Goal: Information Seeking & Learning: Check status

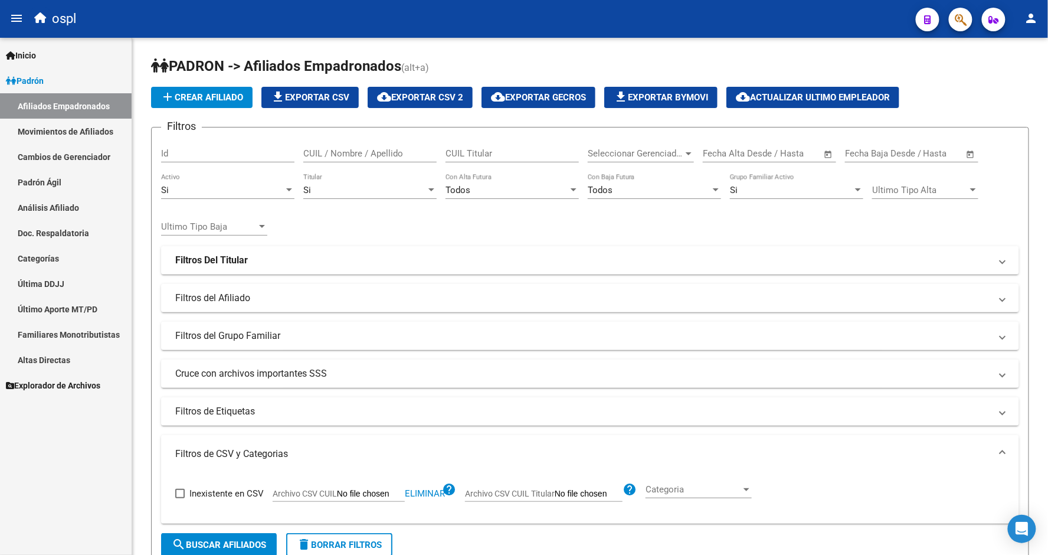
click at [60, 186] on link "Padrón Ágil" at bounding box center [66, 181] width 132 height 25
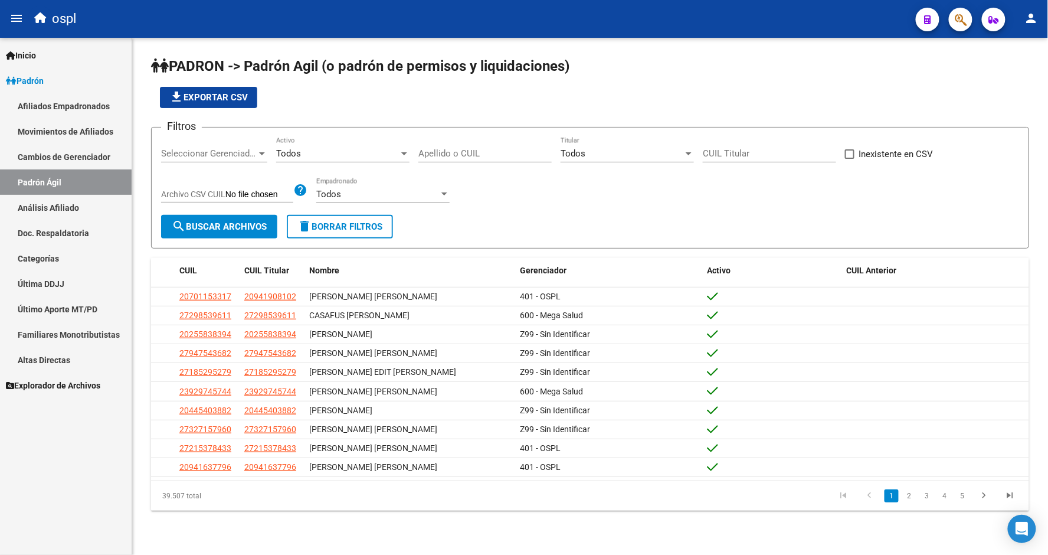
click at [66, 202] on link "Análisis Afiliado" at bounding box center [66, 207] width 132 height 25
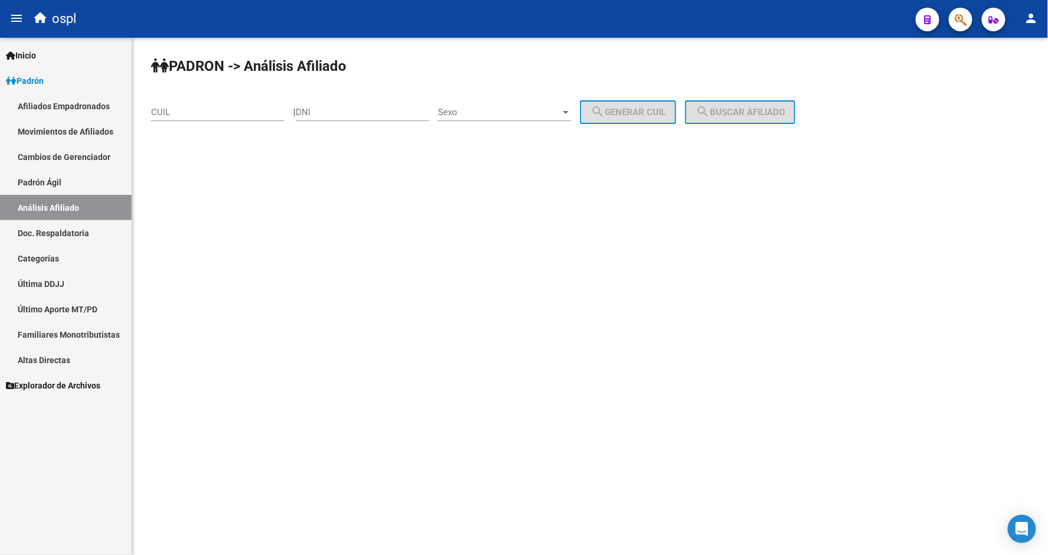
click at [210, 102] on div "CUIL" at bounding box center [217, 108] width 133 height 25
click at [746, 120] on button "search Buscar afiliado" at bounding box center [740, 112] width 110 height 24
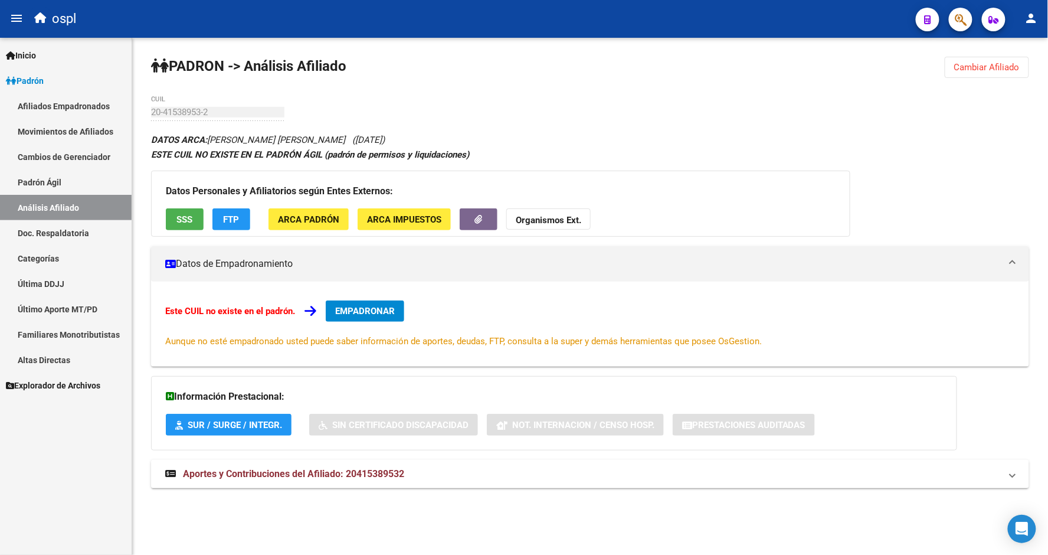
click at [185, 223] on span "SSS" at bounding box center [185, 219] width 16 height 11
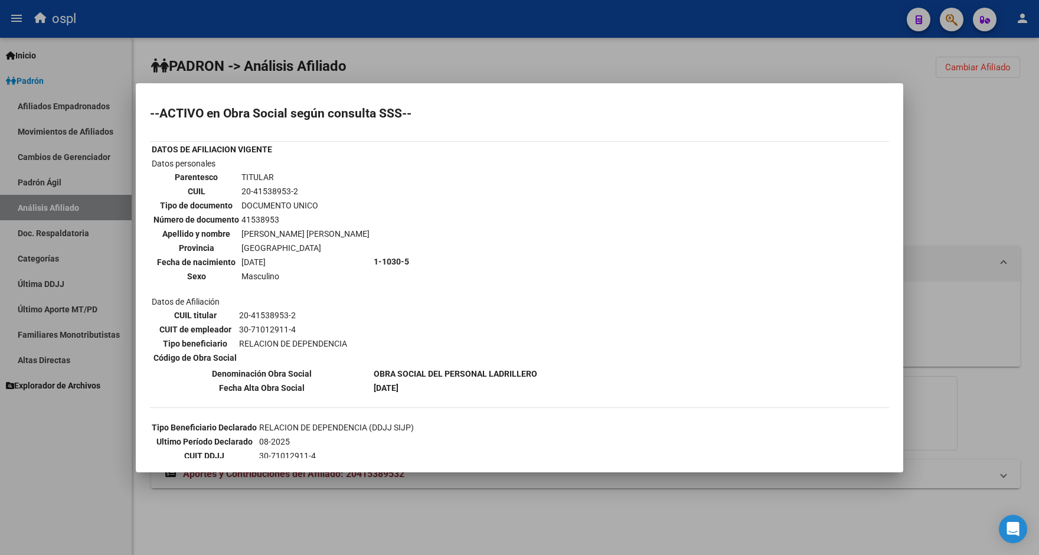
click at [272, 185] on td "20-41538953-2" at bounding box center [305, 191] width 129 height 13
copy tbody "20-41538953-2"
click at [587, 56] on div at bounding box center [519, 277] width 1039 height 555
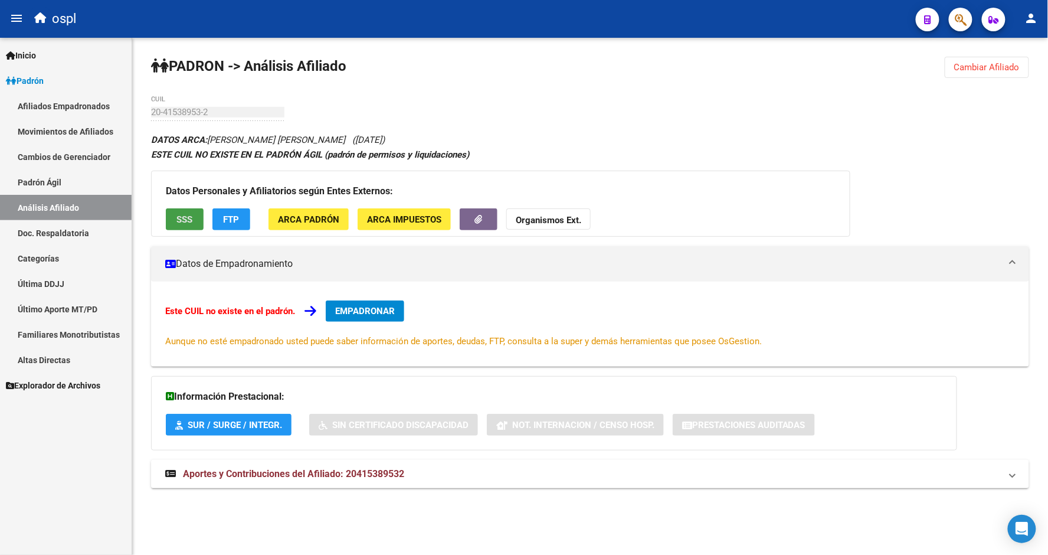
click at [193, 224] on button "SSS" at bounding box center [185, 219] width 38 height 22
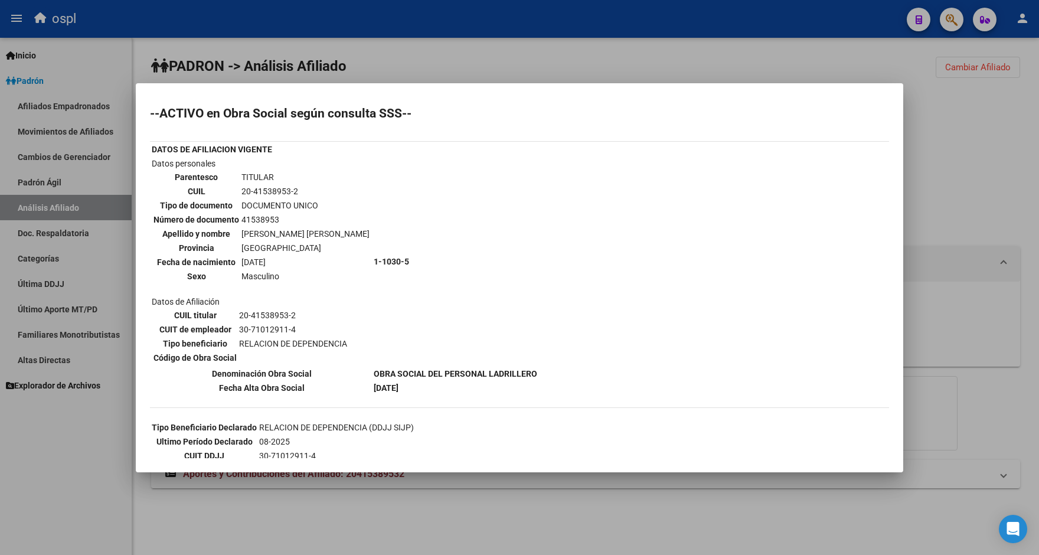
click at [521, 54] on div at bounding box center [519, 277] width 1039 height 555
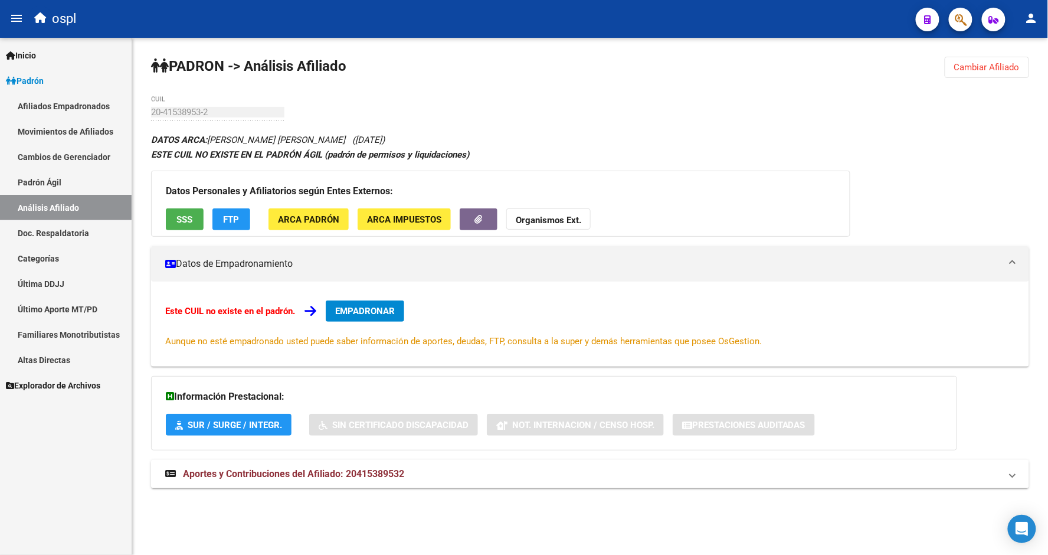
click at [59, 207] on link "Análisis Afiliado" at bounding box center [66, 207] width 132 height 25
click at [977, 70] on span "Cambiar Afiliado" at bounding box center [988, 67] width 66 height 11
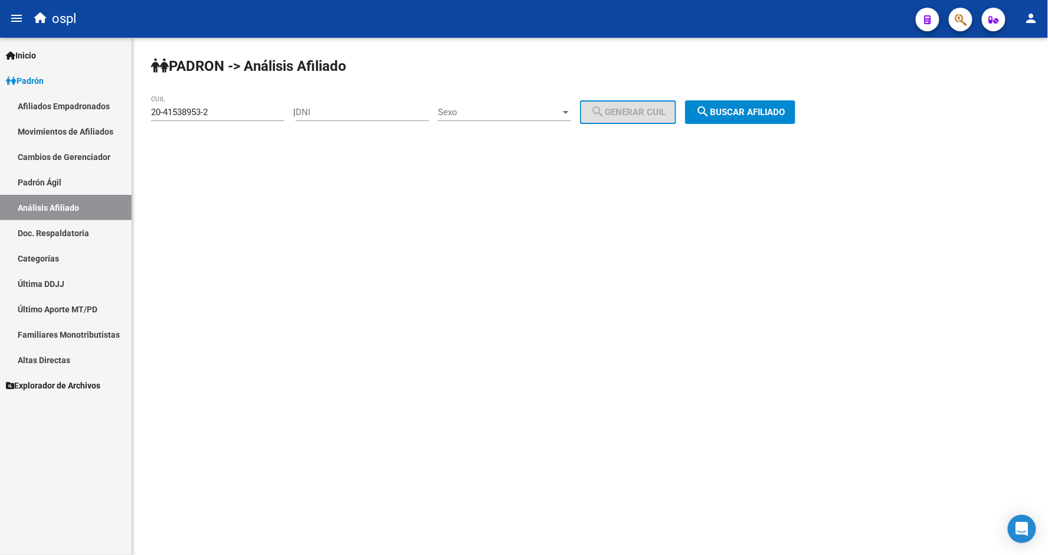
click at [205, 116] on input "20-41538953-2" at bounding box center [217, 112] width 133 height 11
type input "27-37407246-9"
click at [780, 116] on span "search Buscar afiliado" at bounding box center [740, 112] width 89 height 11
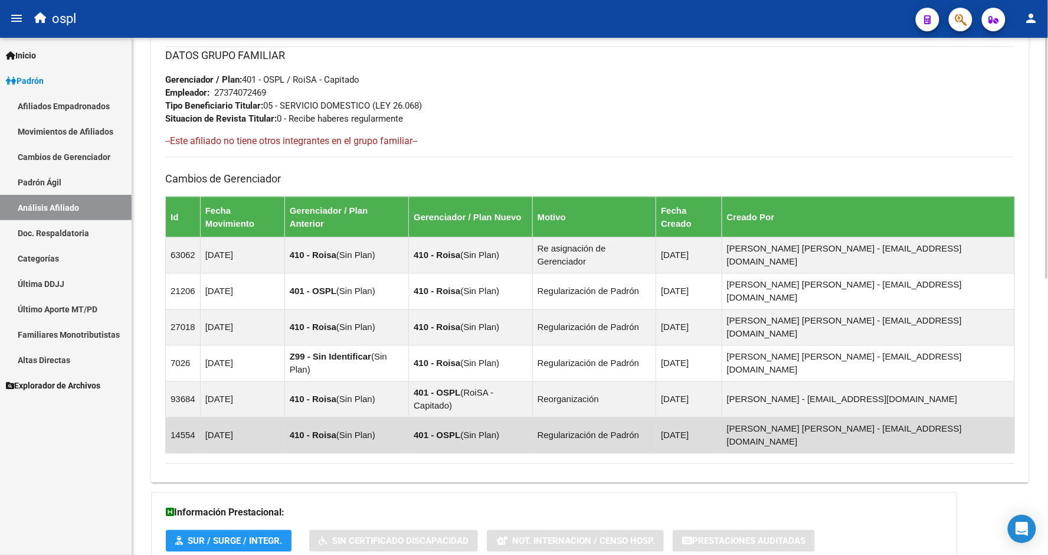
scroll to position [594, 0]
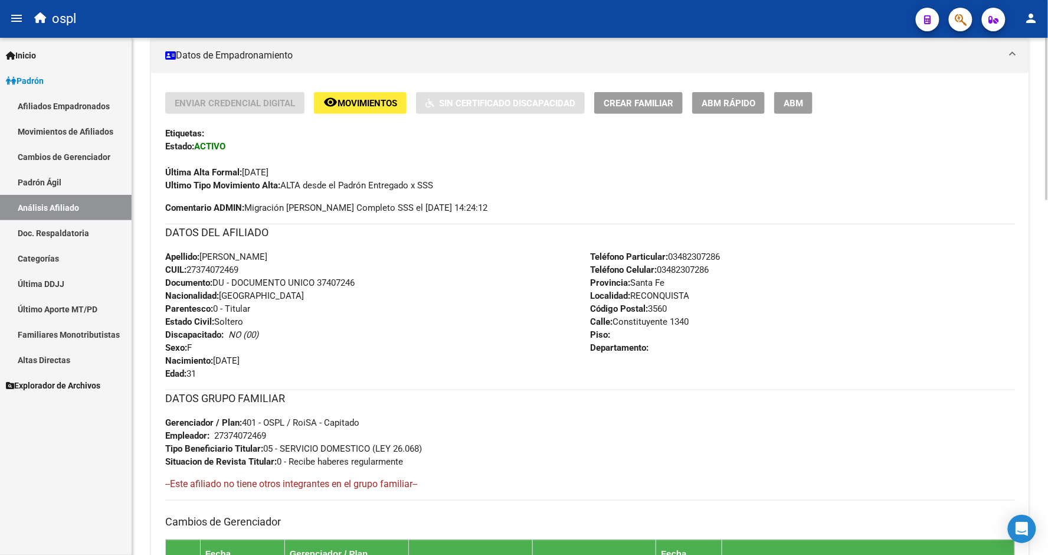
scroll to position [280, 0]
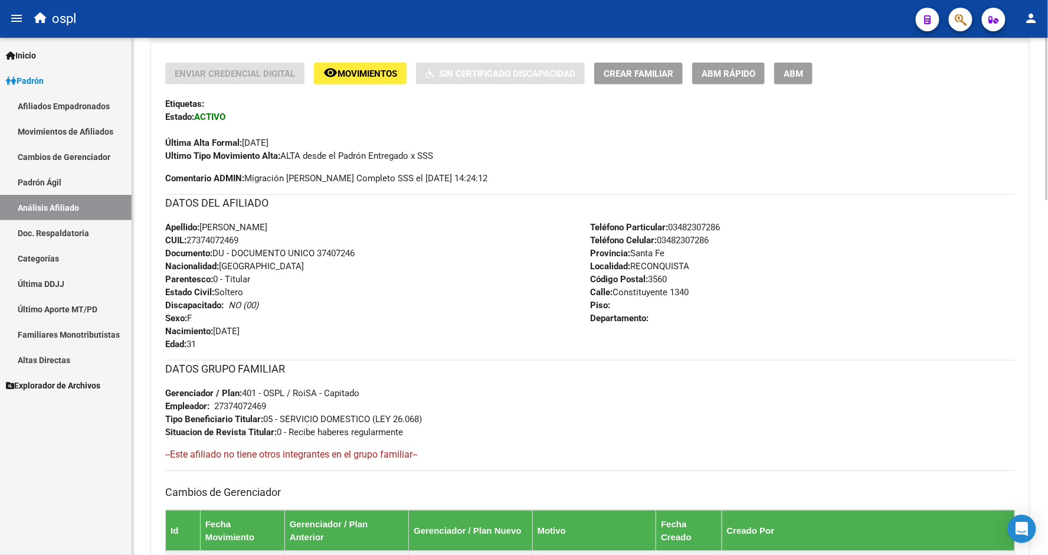
click at [223, 240] on span "CUIL: 27374072469" at bounding box center [201, 240] width 73 height 11
copy span "27374072469"
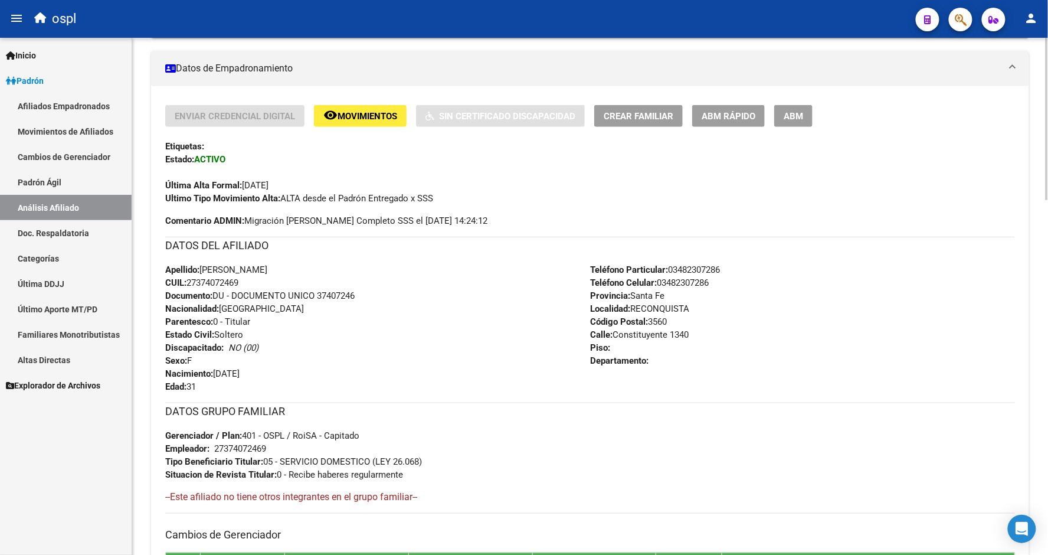
scroll to position [214, 0]
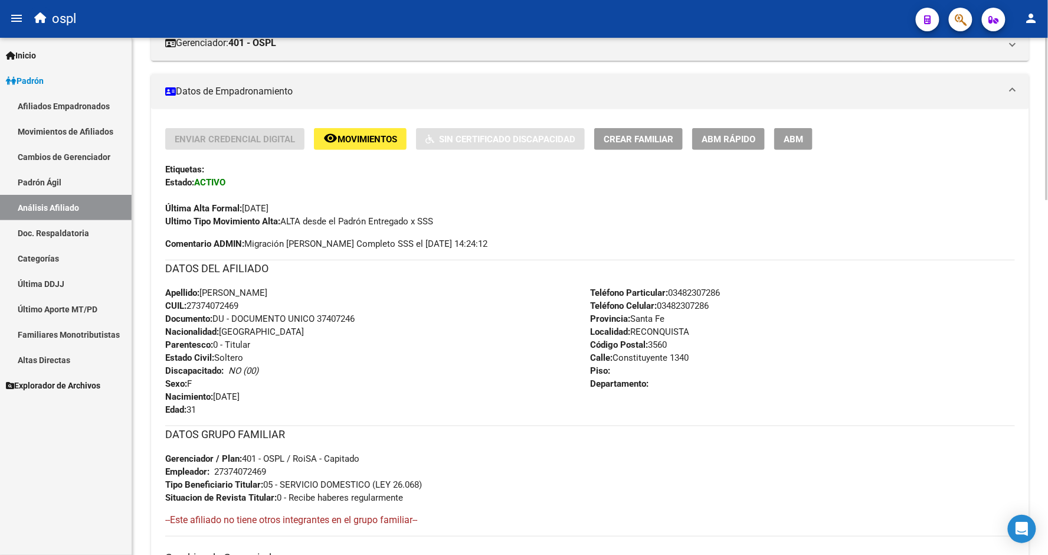
click at [230, 298] on span "Apellido: [PERSON_NAME]" at bounding box center [216, 293] width 102 height 11
click at [228, 301] on span "CUIL: 27374072469" at bounding box center [201, 305] width 73 height 11
copy span "27374072469"
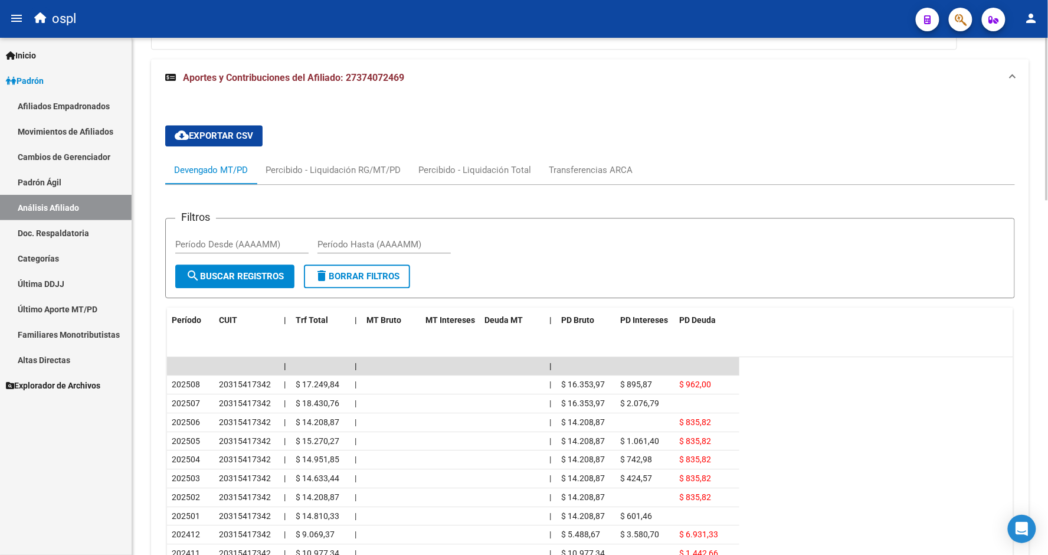
scroll to position [1132, 0]
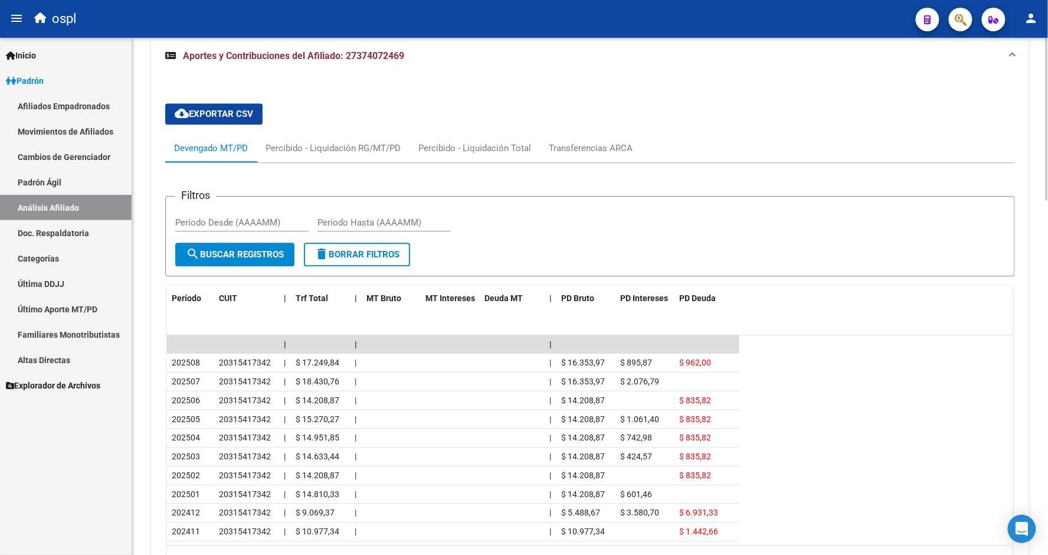
click at [518, 206] on div "Filtros Período Desde (AAAAMM) Período Hasta (AAAAMM)" at bounding box center [590, 224] width 830 height 37
click at [51, 48] on link "Inicio" at bounding box center [66, 55] width 132 height 25
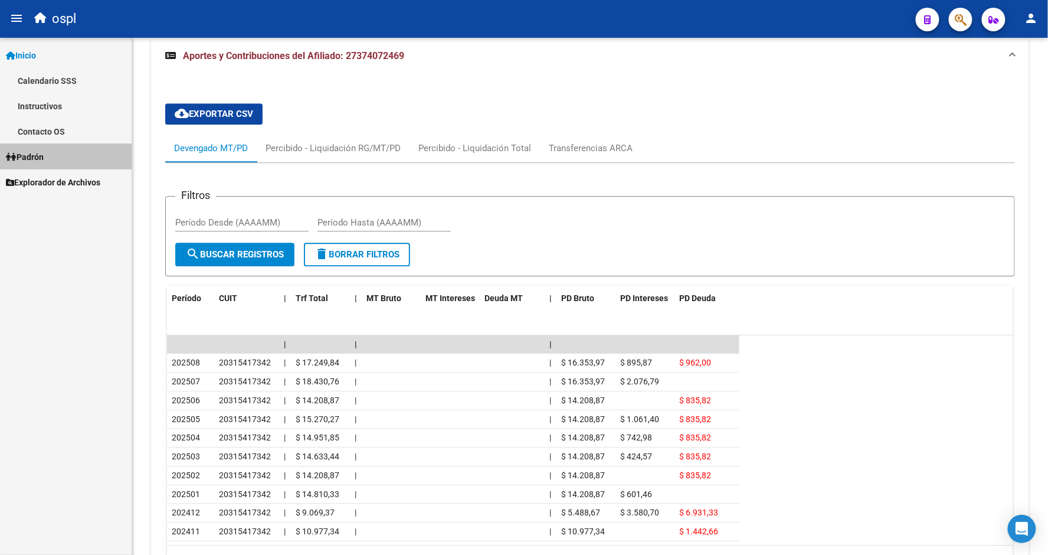
click at [49, 156] on link "Padrón" at bounding box center [66, 156] width 132 height 25
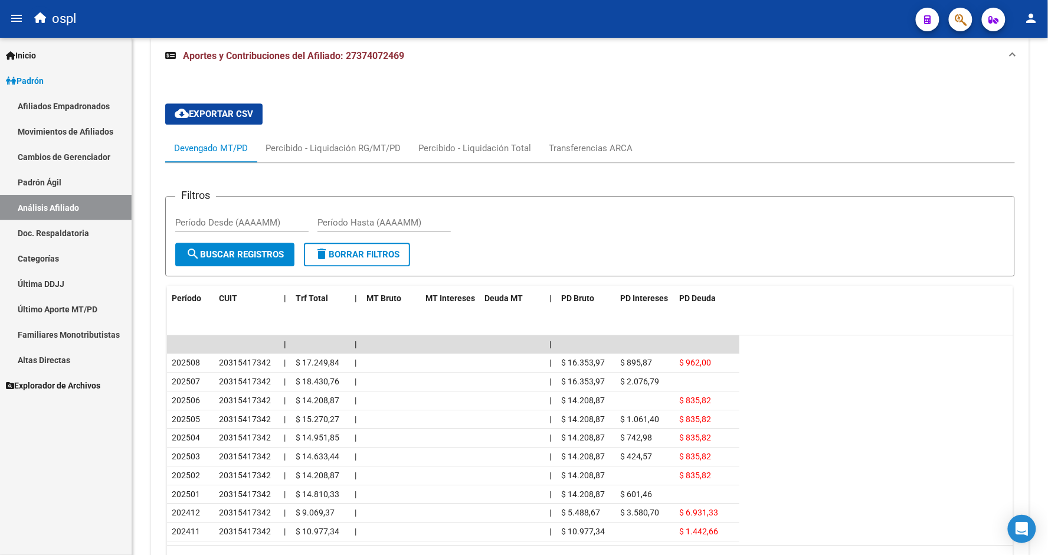
click at [69, 102] on link "Afiliados Empadronados" at bounding box center [66, 105] width 132 height 25
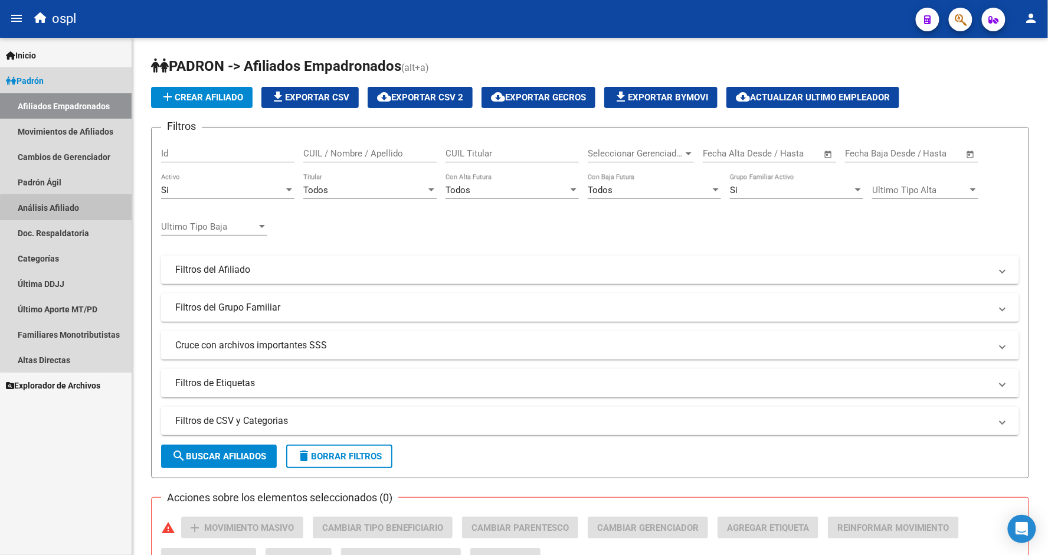
click at [71, 214] on link "Análisis Afiliado" at bounding box center [66, 207] width 132 height 25
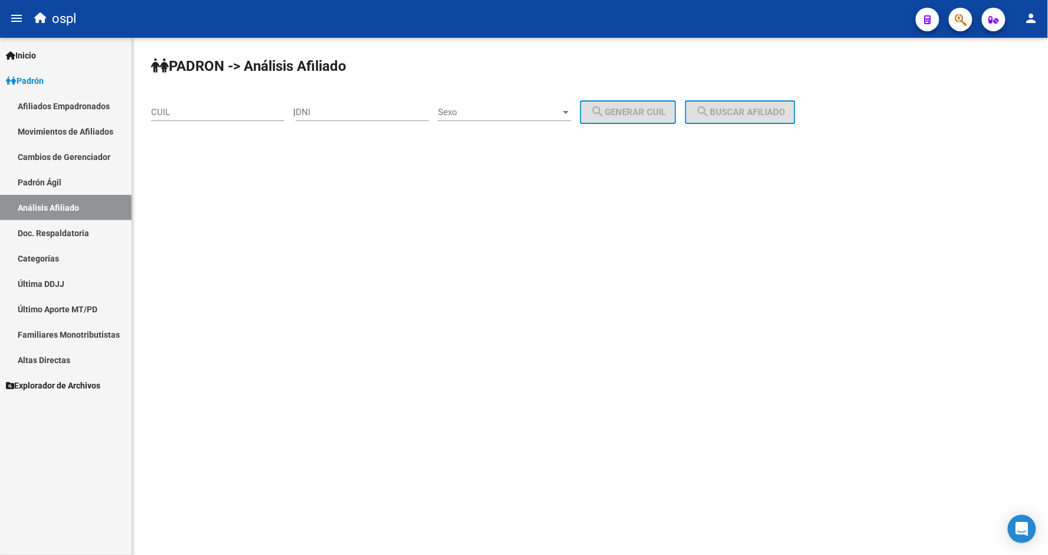
click at [187, 109] on input "CUIL" at bounding box center [217, 112] width 133 height 11
drag, startPoint x: 736, startPoint y: 140, endPoint x: 739, endPoint y: 128, distance: 12.0
click at [736, 135] on div "[PERSON_NAME] -> Análisis Afiliado 27-29853961-1 CUIL | DNI Sexo Sexo search Ge…" at bounding box center [590, 100] width 916 height 124
click at [740, 109] on span "search Buscar afiliado" at bounding box center [740, 112] width 89 height 11
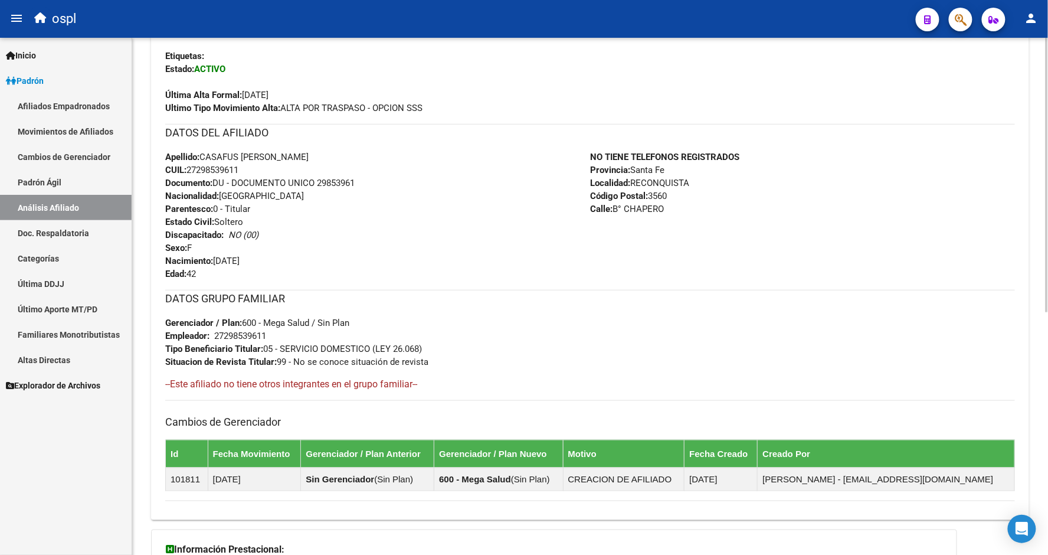
scroll to position [262, 0]
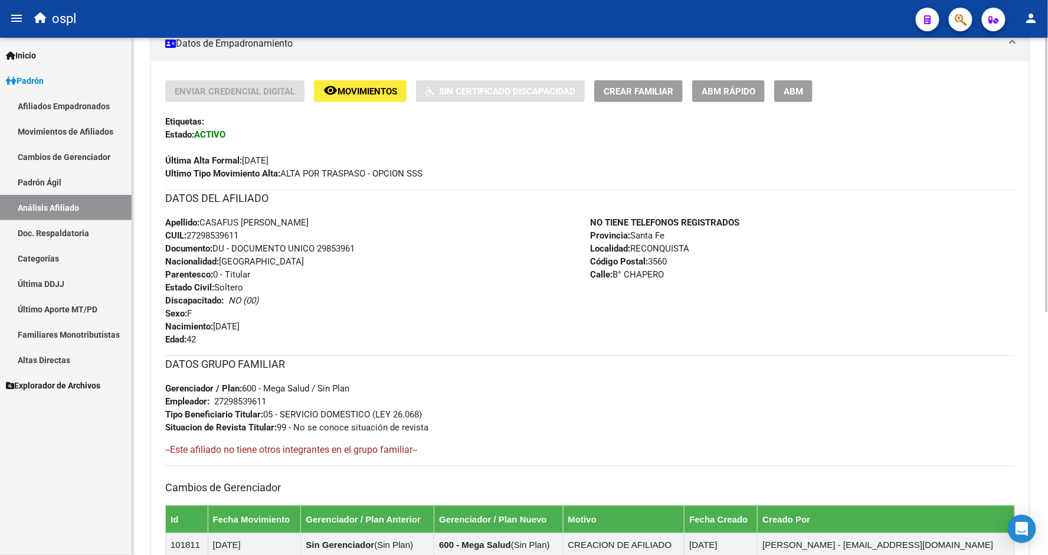
click at [195, 231] on span "CUIL: 27298539611" at bounding box center [201, 235] width 73 height 11
copy span "27298539611"
click at [298, 175] on span "Ultimo Tipo Movimiento Alta: ALTA POR TRASPASO - OPCION SSS" at bounding box center [293, 173] width 257 height 11
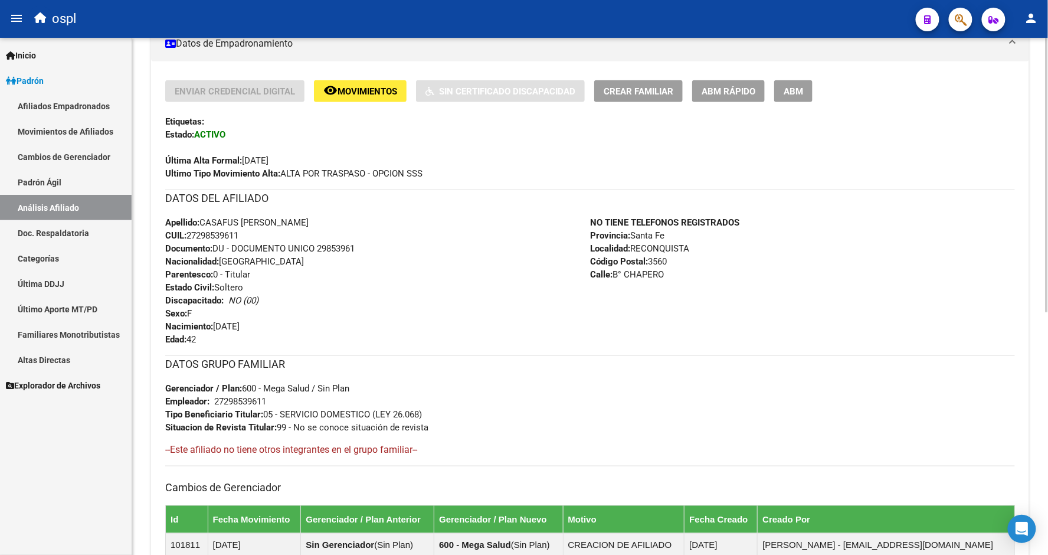
click at [414, 175] on span "Ultimo Tipo Movimiento Alta: ALTA POR TRASPASO - OPCION SSS" at bounding box center [293, 173] width 257 height 11
copy span "ALTA POR TRASPASO - OPCION SSS"
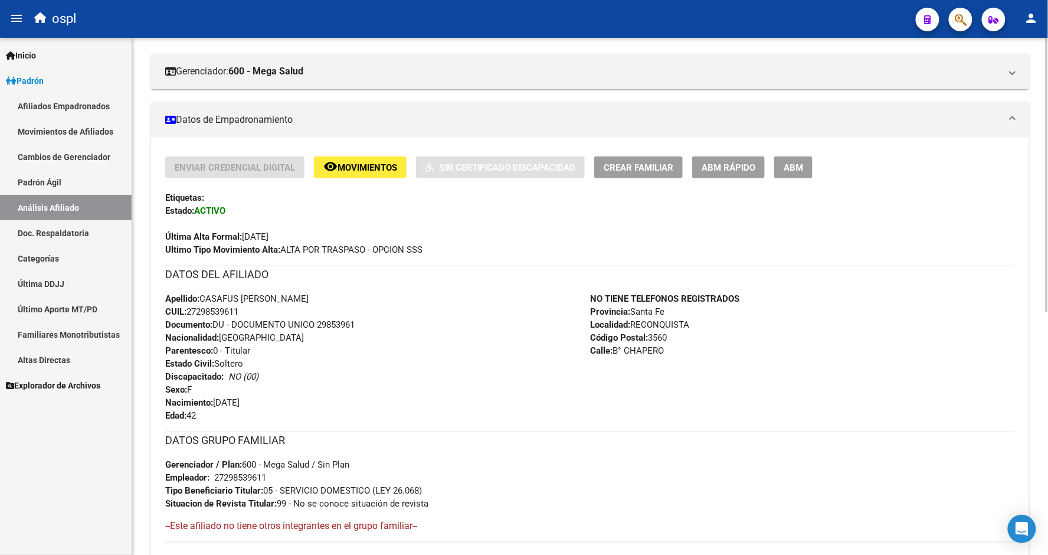
scroll to position [0, 0]
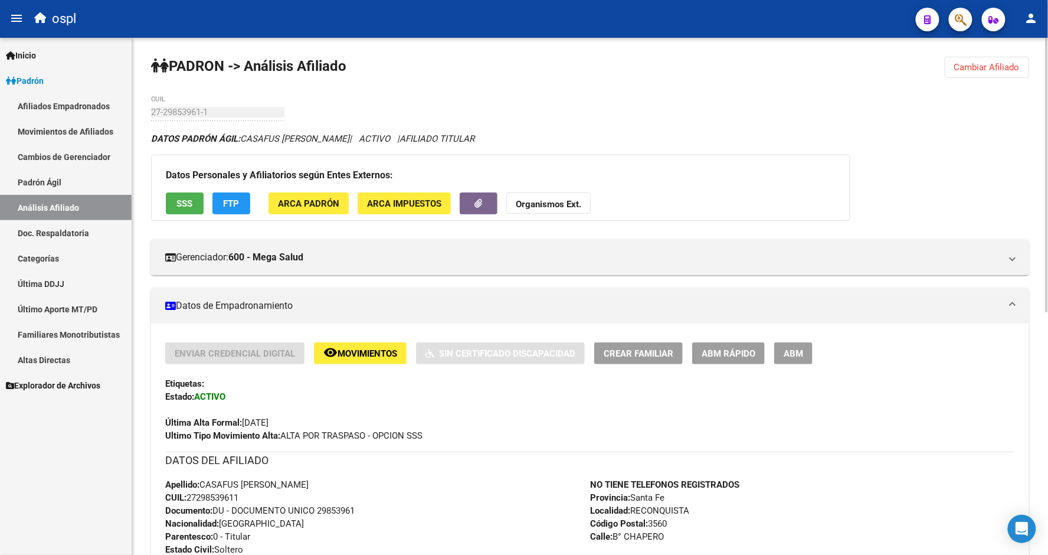
click at [969, 63] on span "Cambiar Afiliado" at bounding box center [988, 67] width 66 height 11
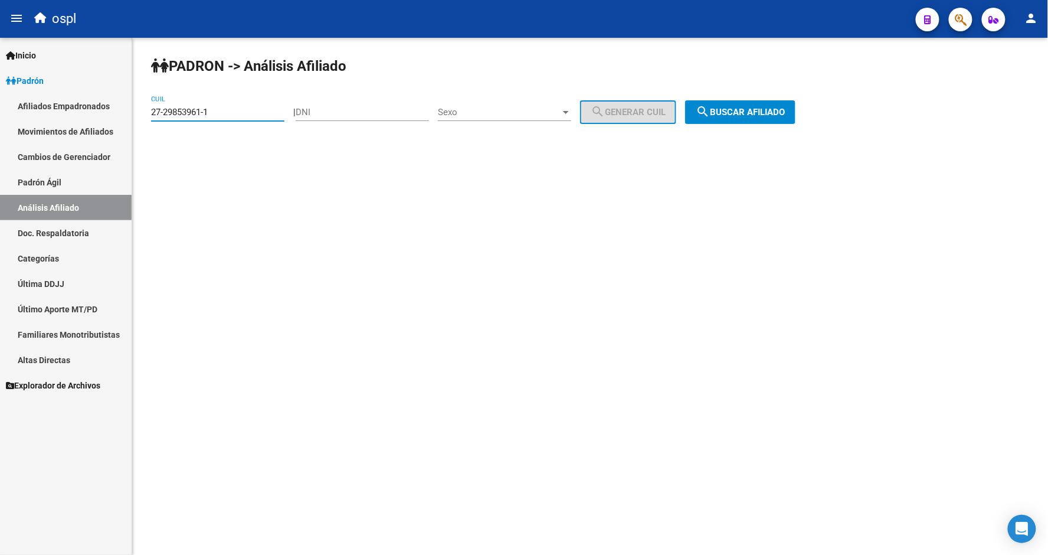
drag, startPoint x: 229, startPoint y: 113, endPoint x: -60, endPoint y: 109, distance: 288.7
click at [0, 109] on html "menu ospl person Firma Express Inicio Calendario SSS Instructivos Contacto OS […" at bounding box center [524, 277] width 1048 height 555
click at [683, 117] on app-analisis-afiliado "[PERSON_NAME] -> Análisis Afiliado 20-29229225-3 CUIL | DNI Sexo Sexo search Ge…" at bounding box center [478, 112] width 654 height 11
click at [730, 112] on span "search Buscar afiliado" at bounding box center [740, 112] width 89 height 11
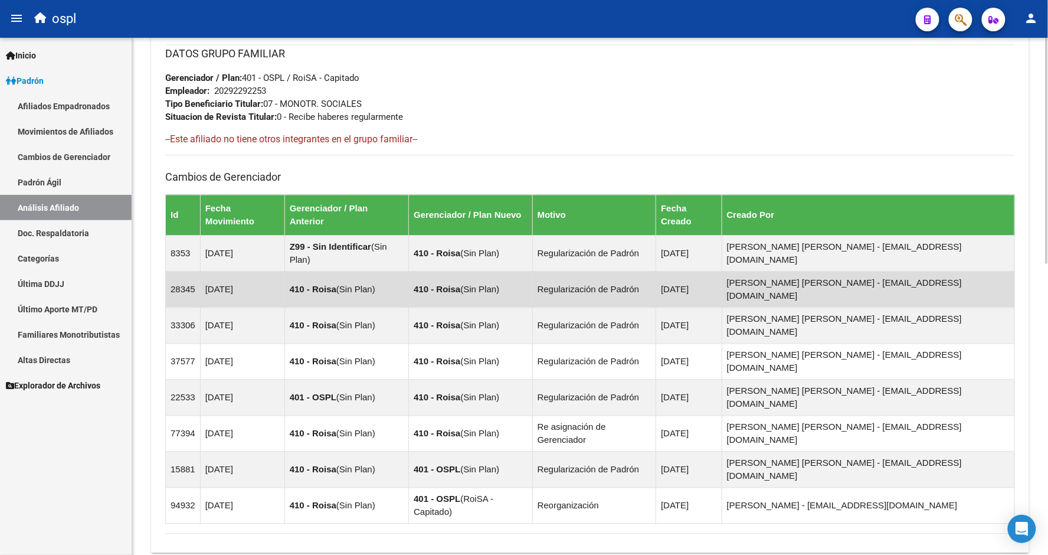
scroll to position [667, 0]
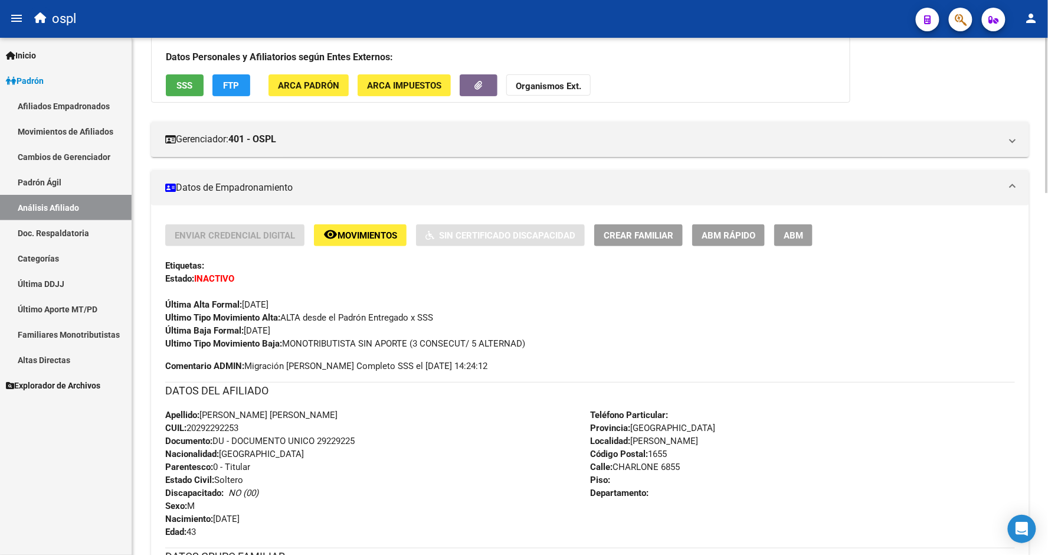
scroll to position [0, 0]
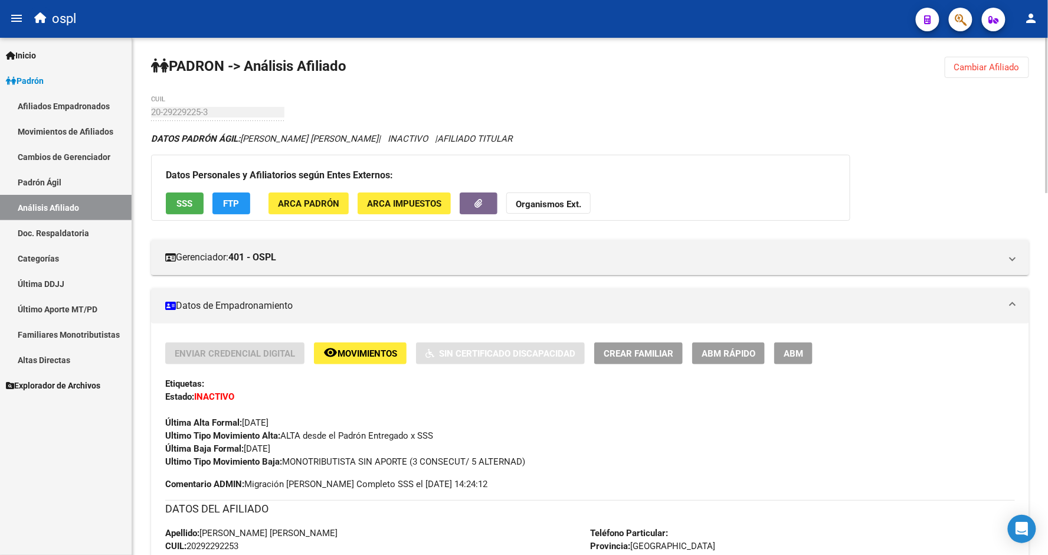
click at [169, 207] on button "SSS" at bounding box center [185, 203] width 38 height 22
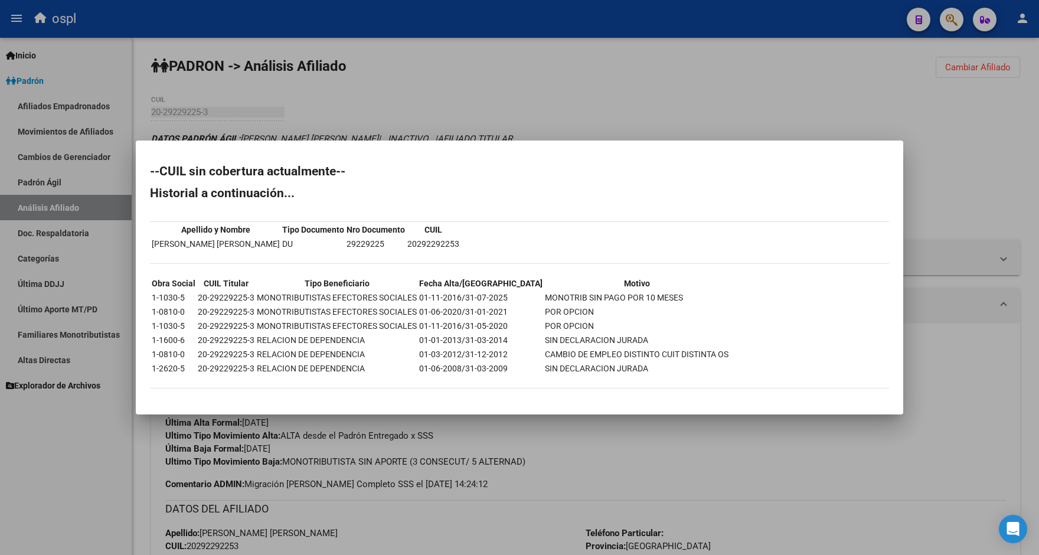
click at [551, 72] on div at bounding box center [519, 277] width 1039 height 555
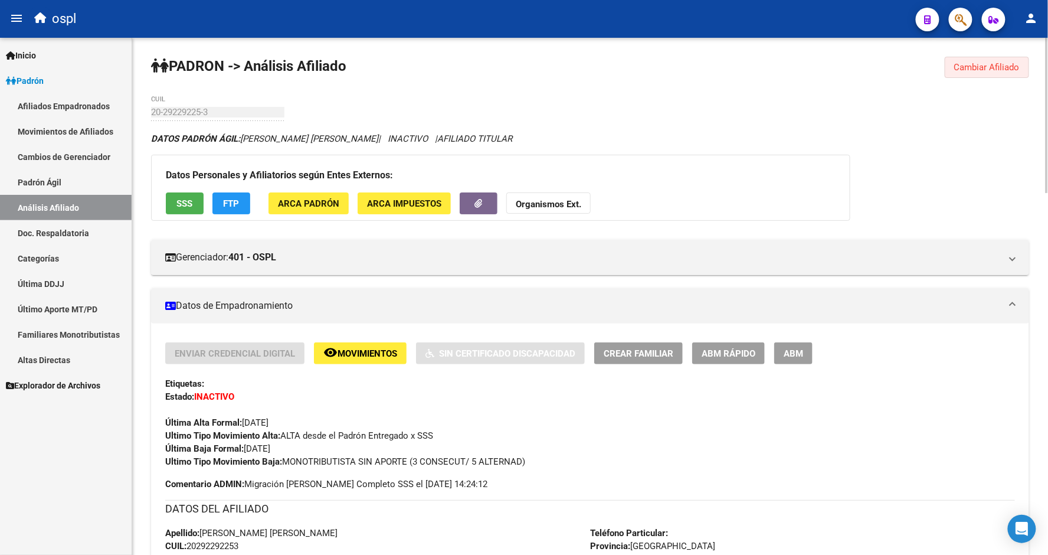
click at [969, 74] on button "Cambiar Afiliado" at bounding box center [987, 67] width 84 height 21
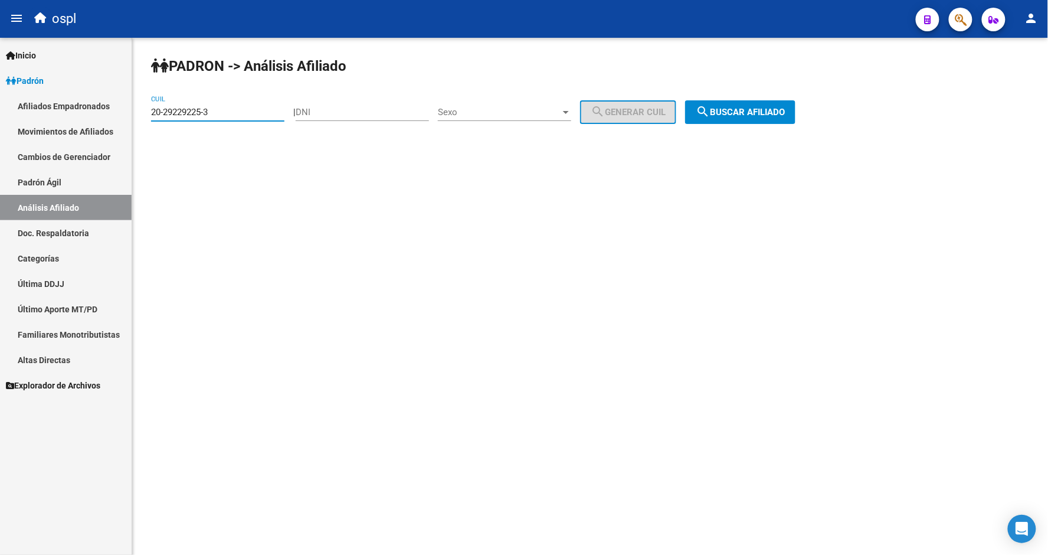
click at [197, 108] on input "20-29229225-3" at bounding box center [217, 112] width 133 height 11
click at [733, 103] on button "search Buscar afiliado" at bounding box center [740, 112] width 110 height 24
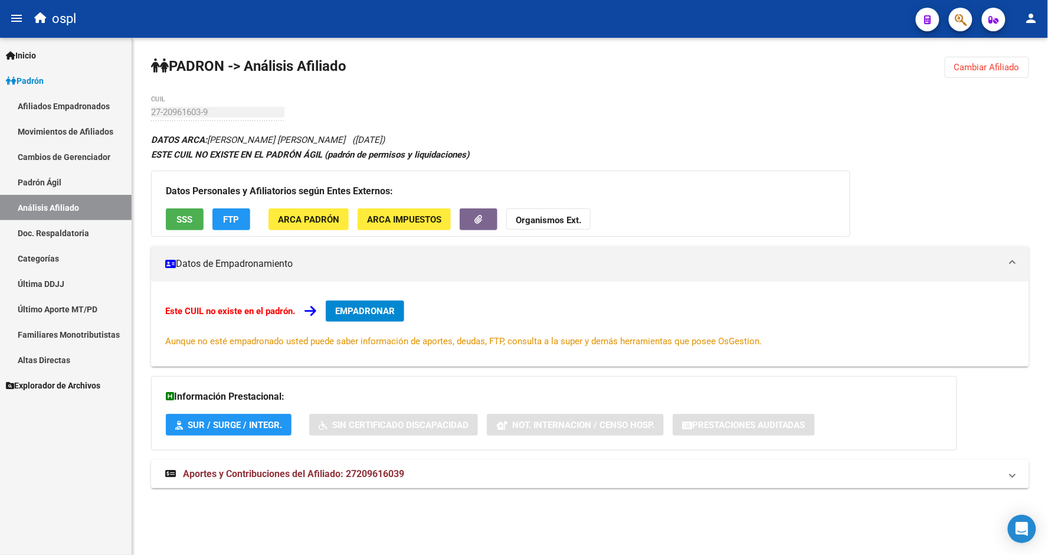
click at [185, 220] on span "SSS" at bounding box center [185, 219] width 16 height 11
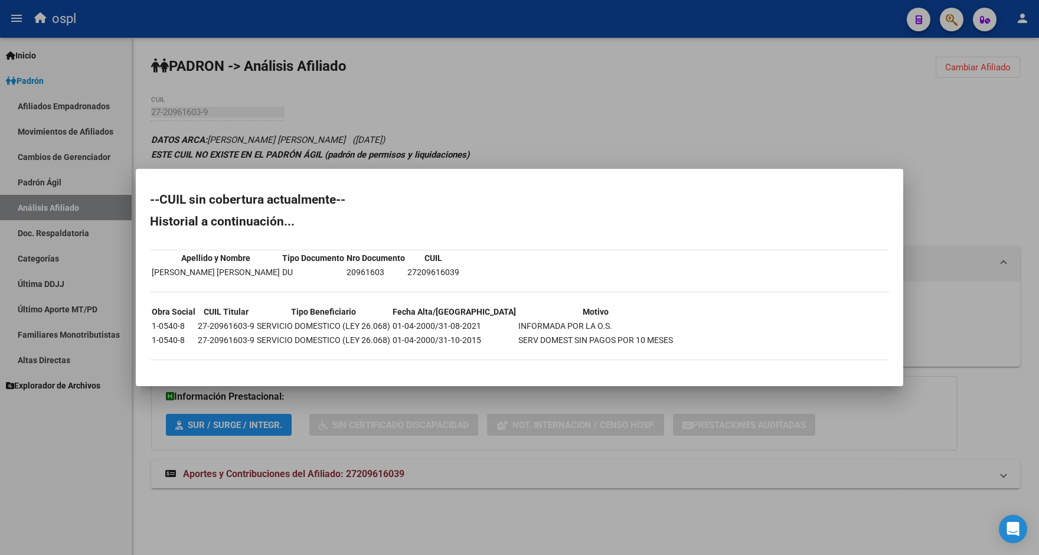
click at [499, 145] on div at bounding box center [519, 277] width 1039 height 555
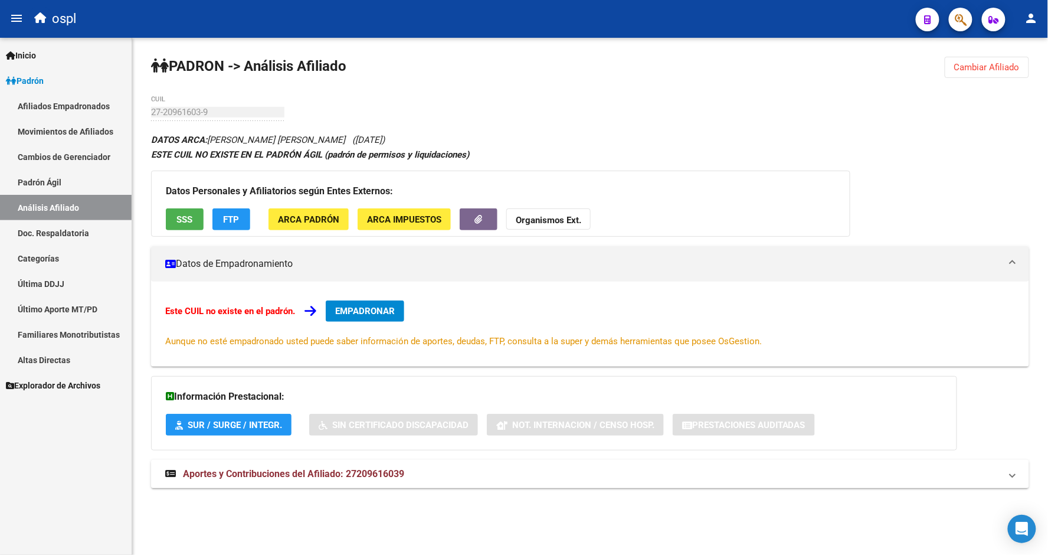
click at [191, 217] on span "SSS" at bounding box center [185, 219] width 16 height 11
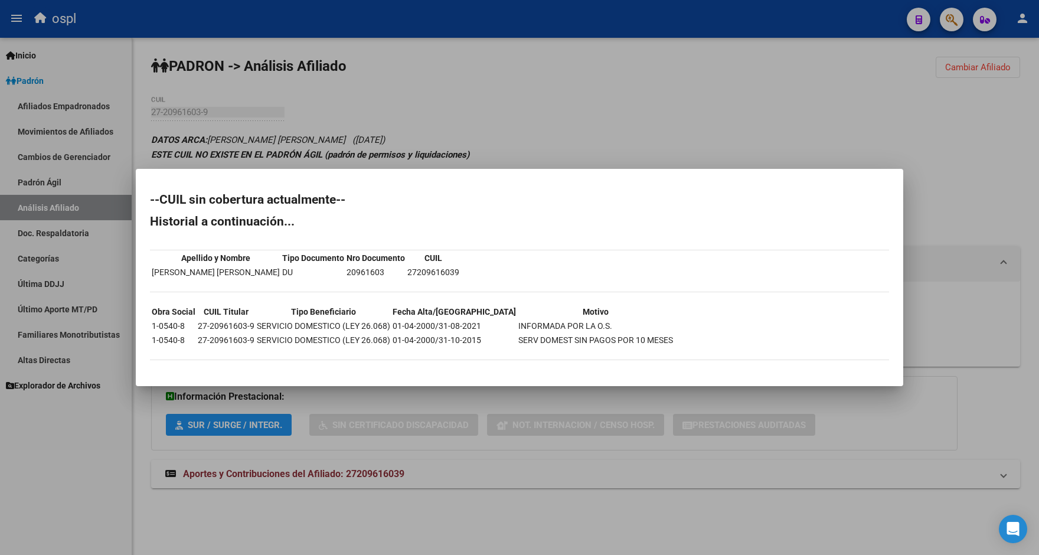
click at [547, 119] on div at bounding box center [519, 277] width 1039 height 555
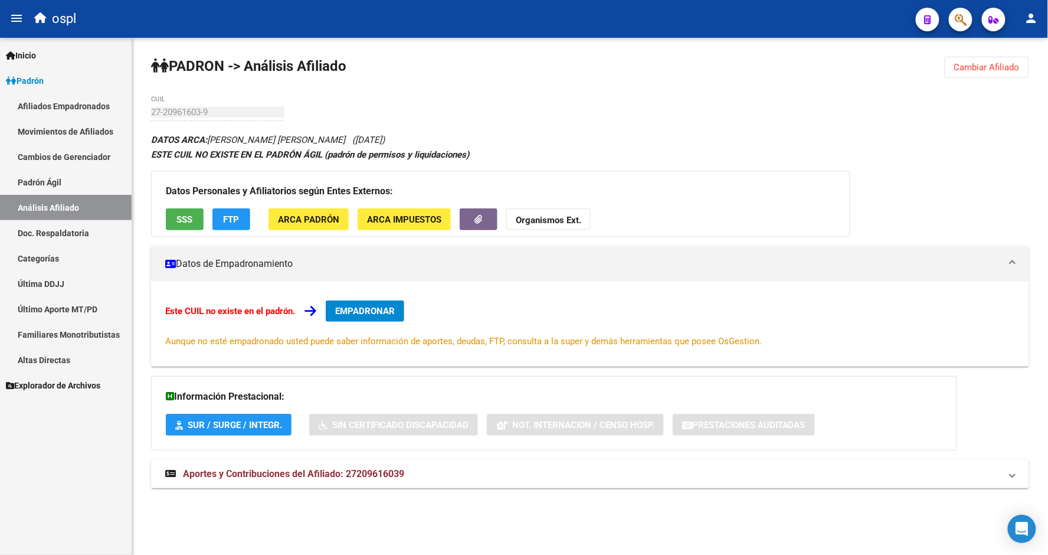
drag, startPoint x: 520, startPoint y: 50, endPoint x: 511, endPoint y: 54, distance: 9.5
click at [520, 50] on div "[PERSON_NAME] -> Análisis Afiliado Cambiar Afiliado 27-20961603-9 CUIL DATOS AR…" at bounding box center [590, 284] width 916 height 492
click at [1002, 60] on button "Cambiar Afiliado" at bounding box center [987, 67] width 84 height 21
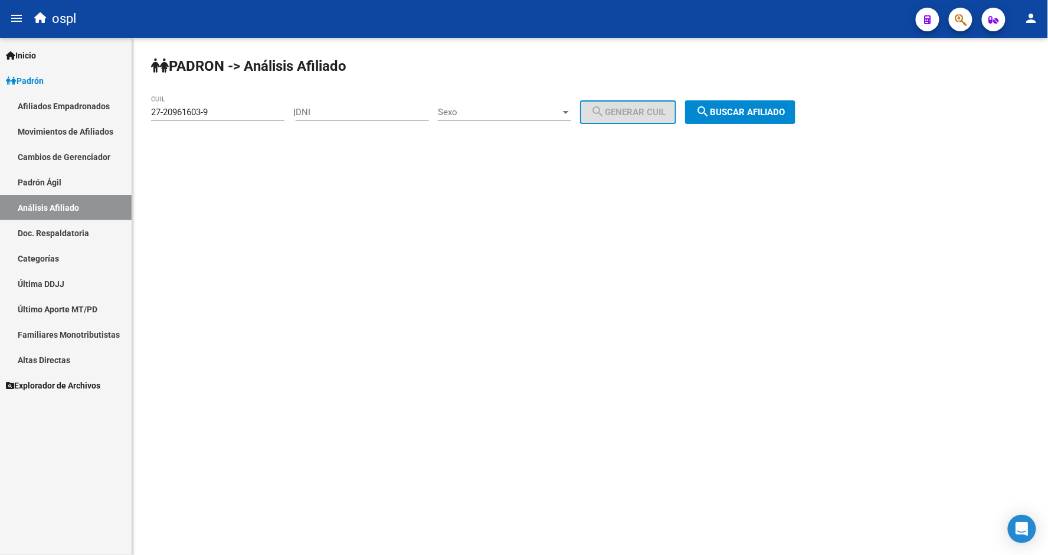
click at [193, 121] on div "27-20961603-9 CUIL" at bounding box center [217, 108] width 133 height 25
click at [190, 110] on input "27-20961603-9" at bounding box center [217, 112] width 133 height 11
click at [729, 120] on button "search Buscar afiliado" at bounding box center [740, 112] width 110 height 24
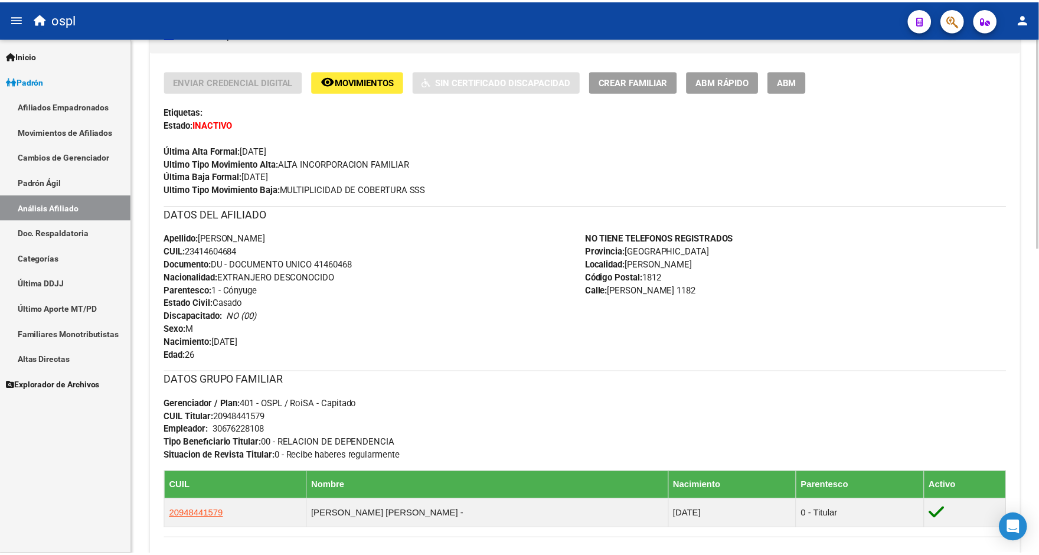
scroll to position [131, 0]
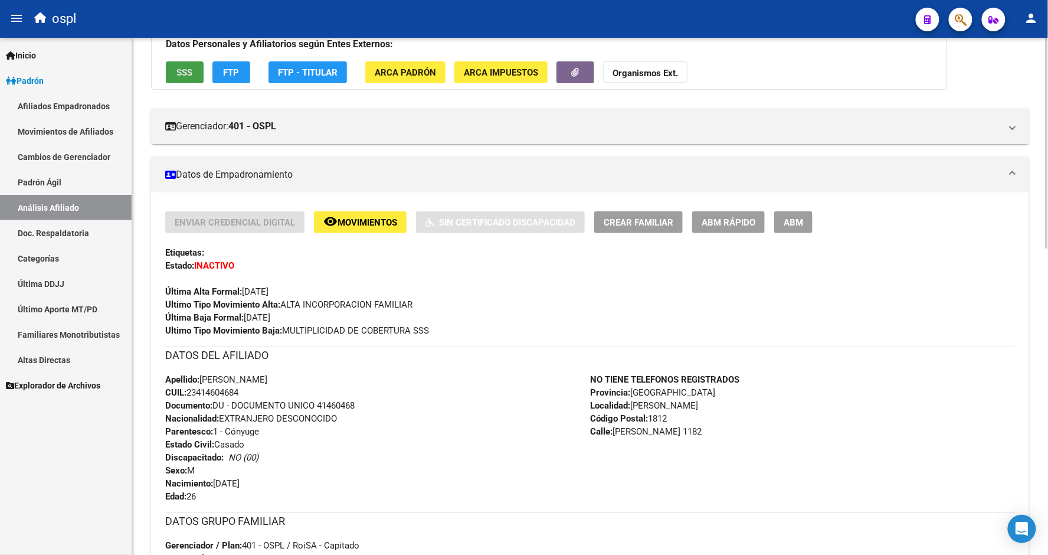
click at [177, 81] on button "SSS" at bounding box center [185, 72] width 38 height 22
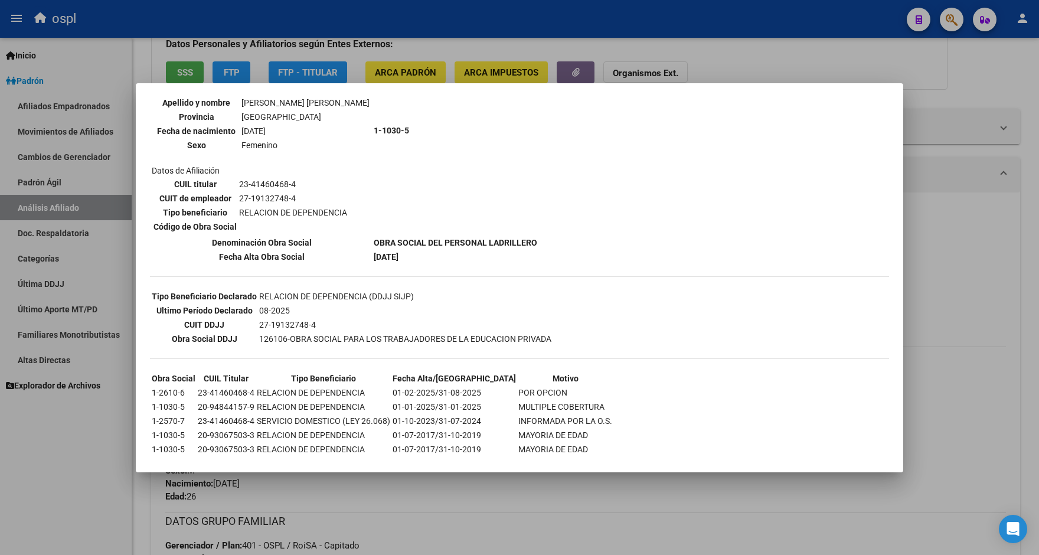
drag, startPoint x: 288, startPoint y: 326, endPoint x: 553, endPoint y: 335, distance: 265.2
click at [553, 335] on div "--ACTIVO en Obra Social según consulta SSS-- DATOS DE AFILIACION VIGENTE Datos …" at bounding box center [519, 235] width 739 height 519
click at [614, 298] on div "--ACTIVO en Obra Social según consulta SSS-- DATOS DE AFILIACION VIGENTE Datos …" at bounding box center [519, 235] width 739 height 519
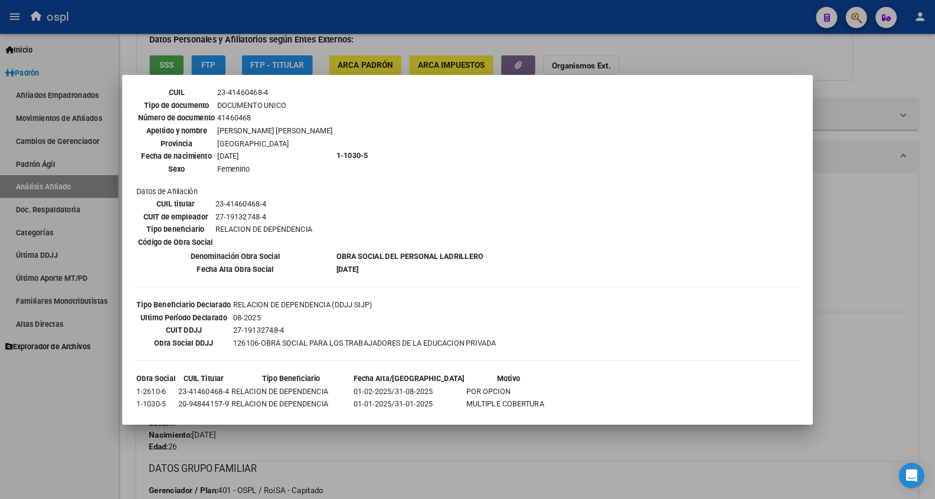
scroll to position [66, 0]
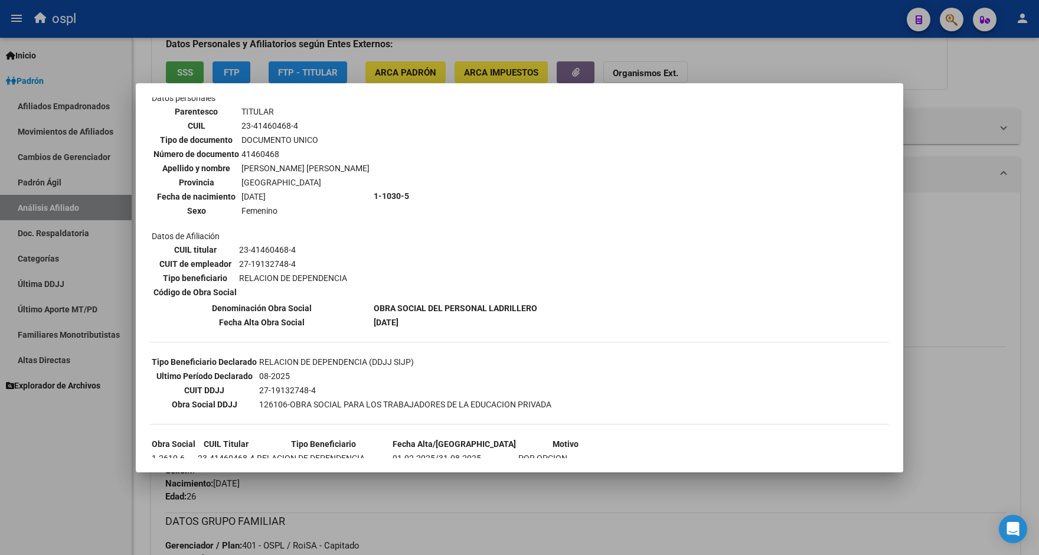
click at [260, 122] on td "23-41460468-4" at bounding box center [305, 125] width 129 height 13
copy tbody "23-41460468-4"
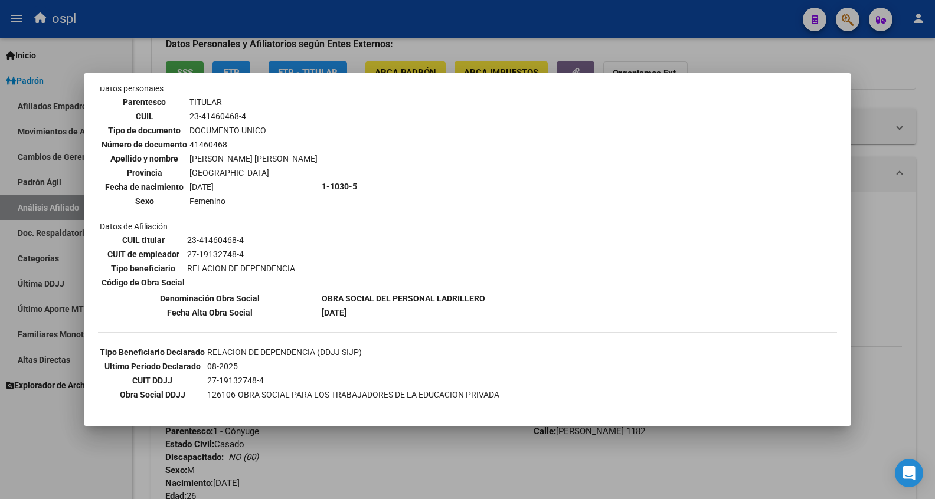
click at [726, 47] on div at bounding box center [467, 249] width 935 height 499
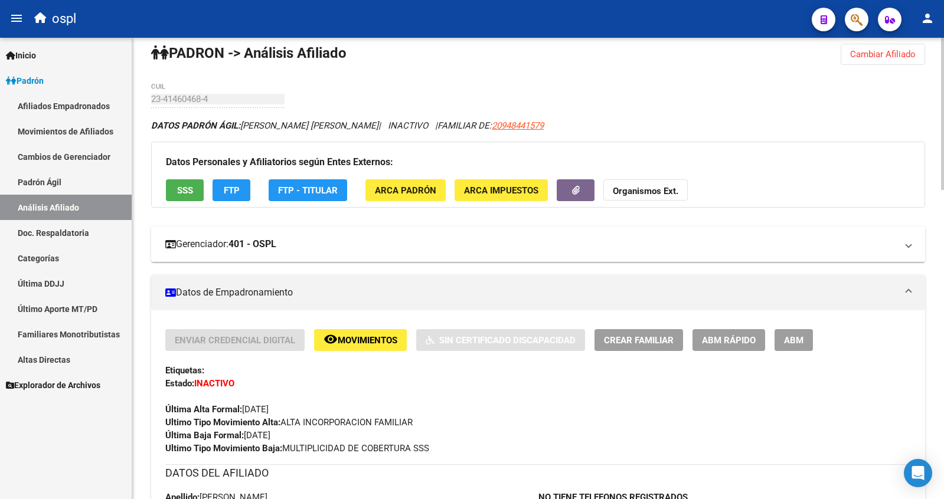
scroll to position [131, 0]
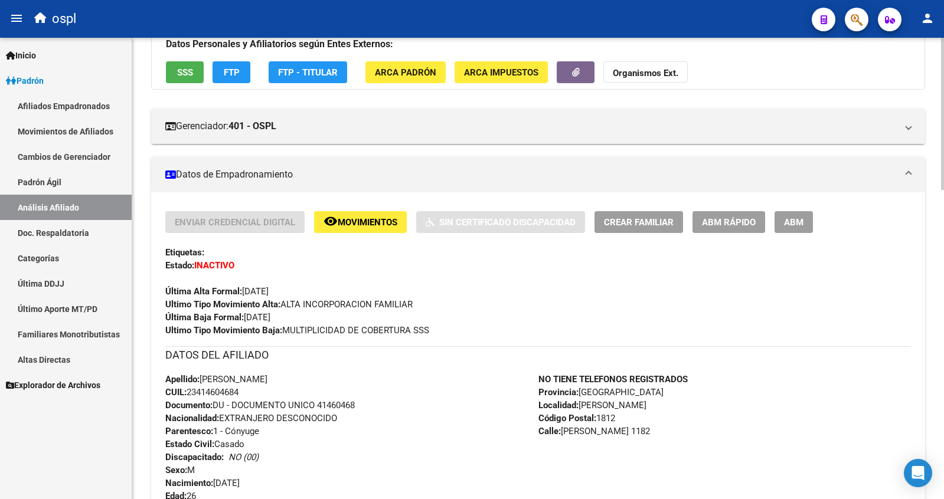
click at [194, 73] on button "SSS" at bounding box center [185, 72] width 38 height 22
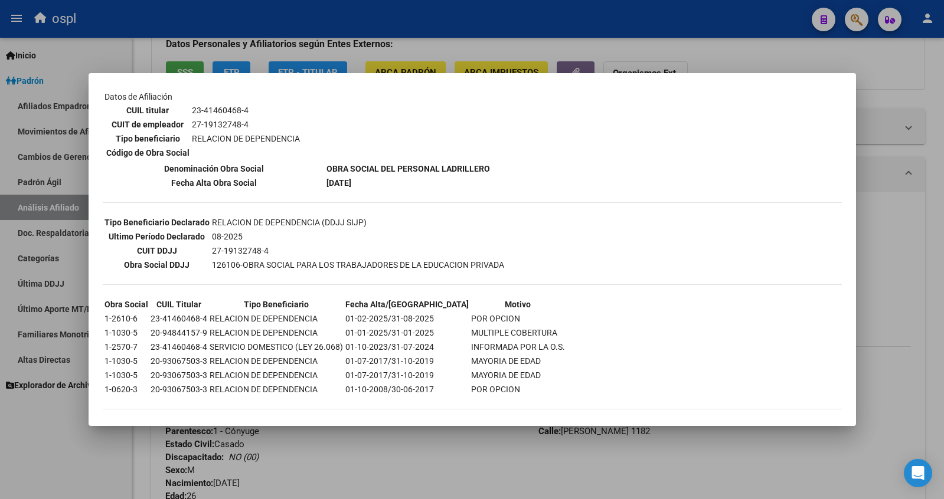
scroll to position [205, 0]
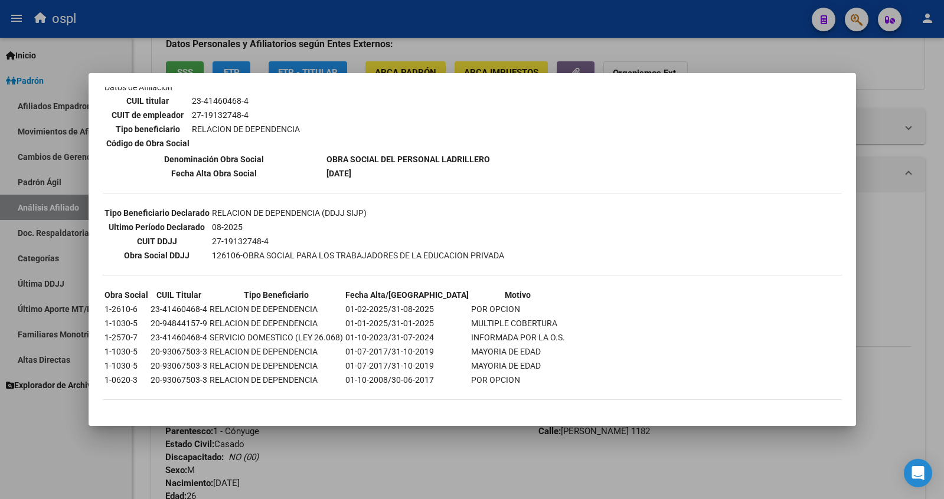
click at [725, 62] on div at bounding box center [472, 249] width 944 height 499
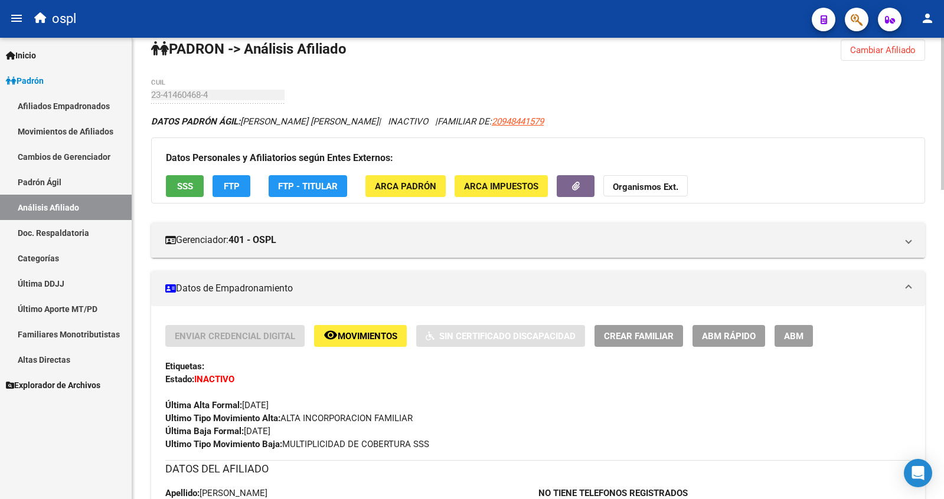
scroll to position [13, 0]
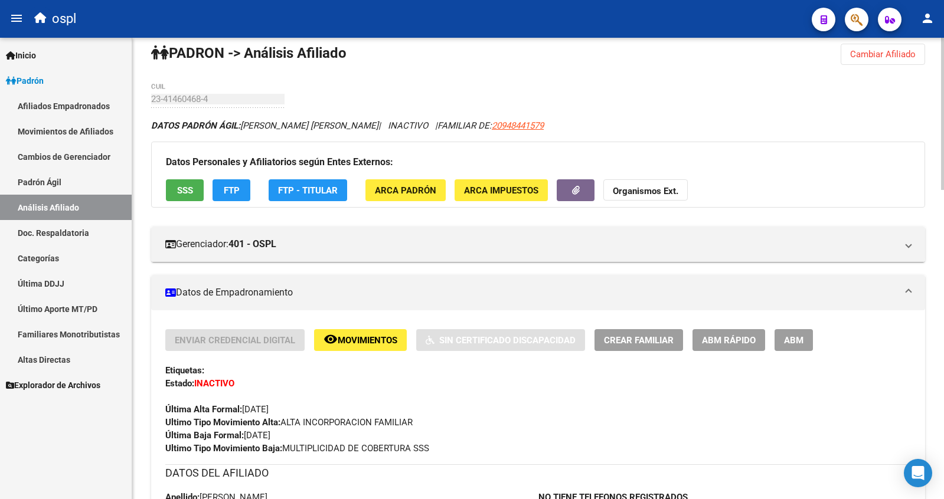
drag, startPoint x: 435, startPoint y: 90, endPoint x: 435, endPoint y: 96, distance: 5.9
click at [893, 48] on button "Cambiar Afiliado" at bounding box center [883, 54] width 84 height 21
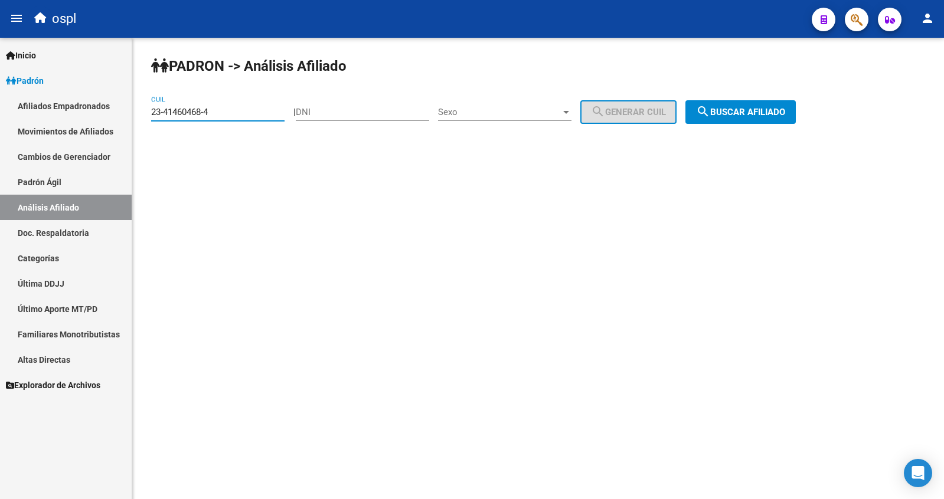
click at [185, 109] on input "23-41460468-4" at bounding box center [217, 112] width 133 height 11
click at [785, 111] on span "search Buscar afiliado" at bounding box center [740, 112] width 89 height 11
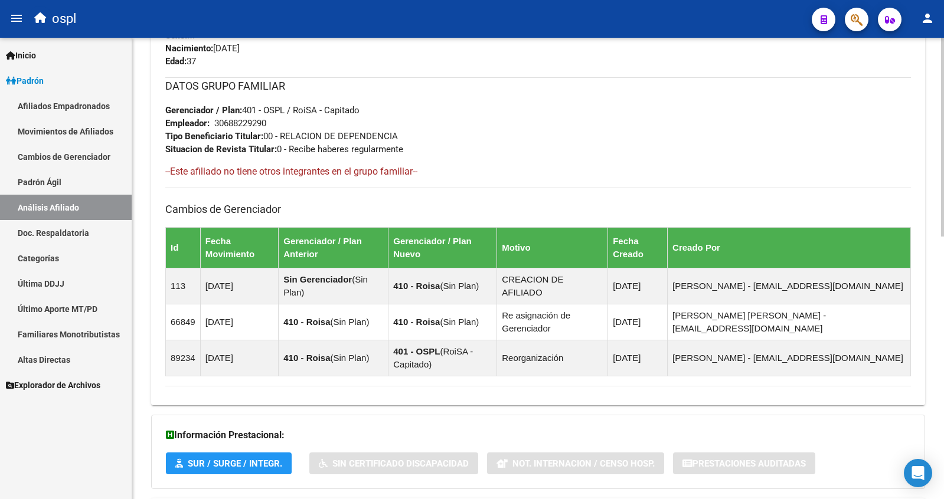
scroll to position [609, 0]
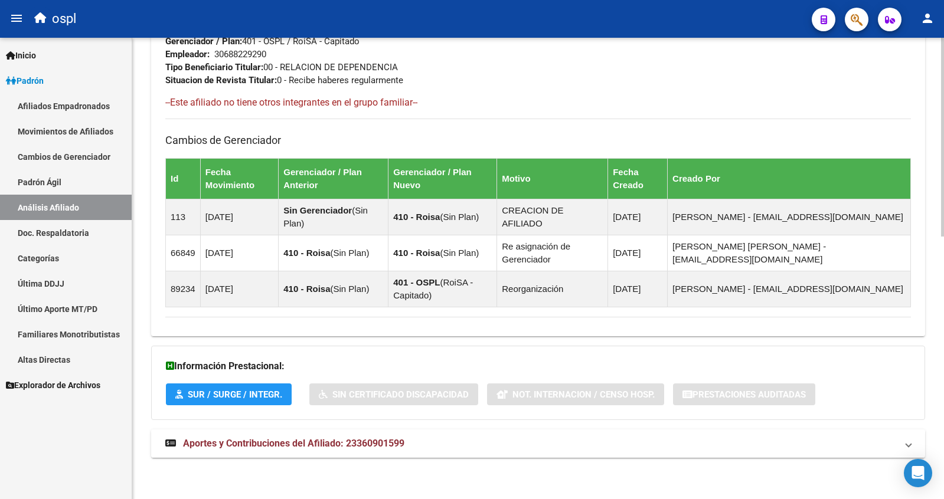
click at [391, 441] on span "Aportes y Contribuciones del Afiliado: 23360901599" at bounding box center [293, 443] width 221 height 11
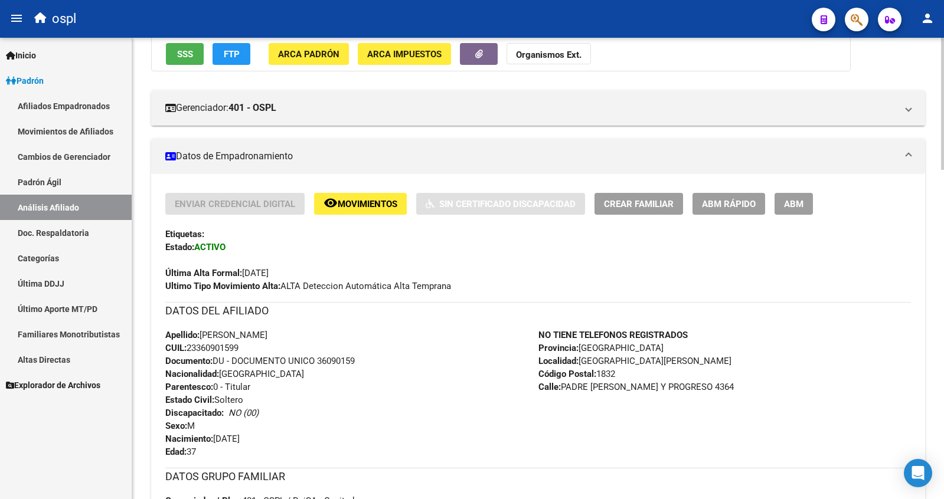
scroll to position [78, 0]
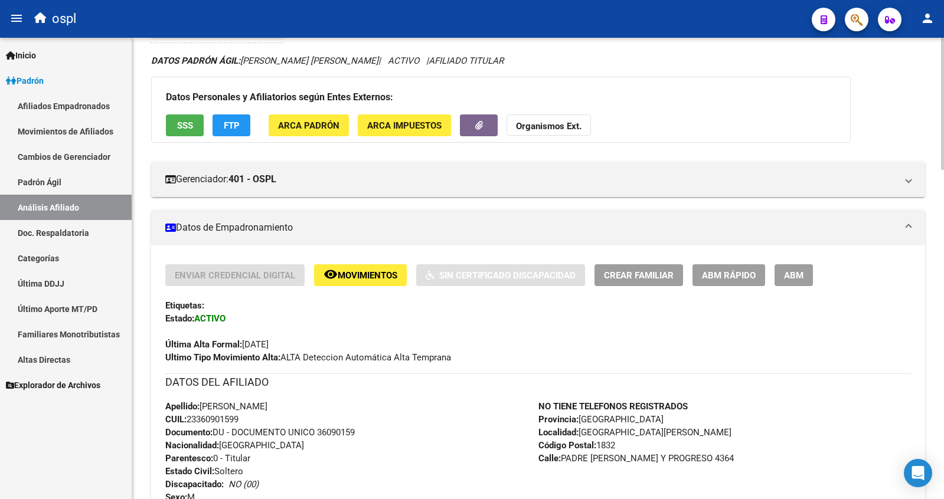
click at [184, 126] on span "SSS" at bounding box center [185, 125] width 16 height 11
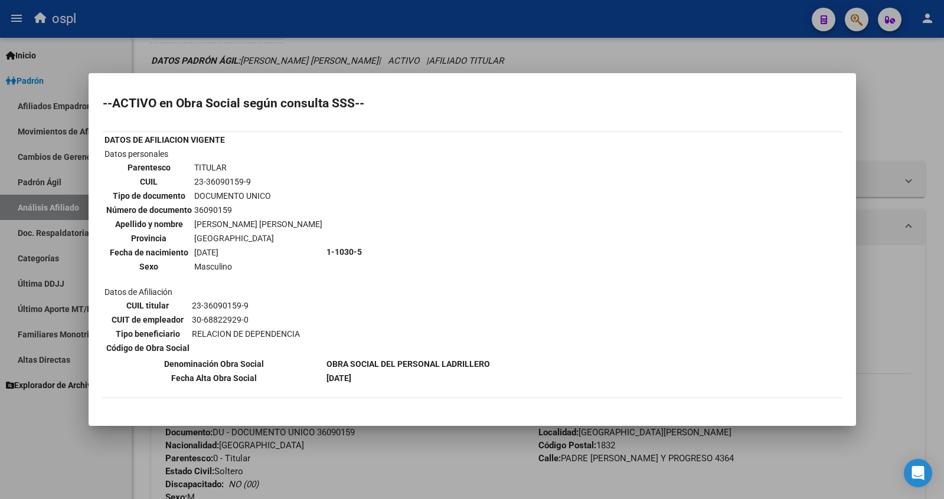
scroll to position [219, 0]
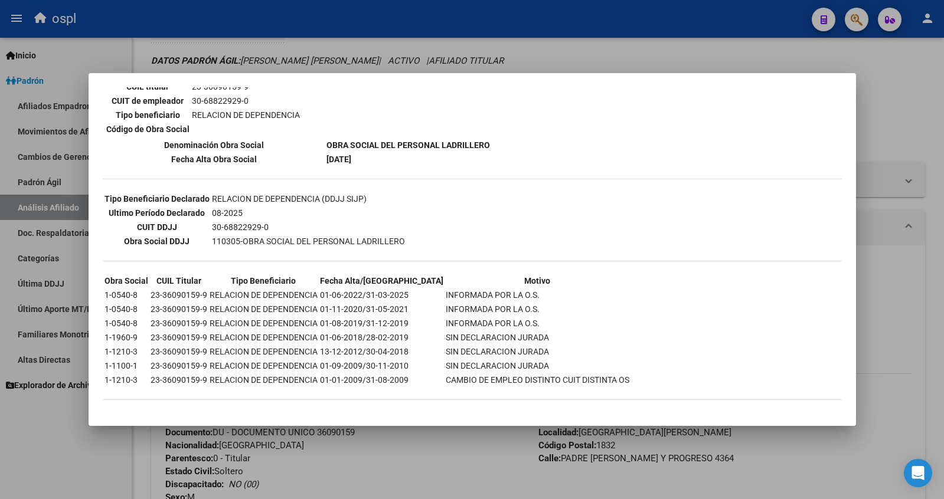
click at [453, 430] on div at bounding box center [472, 249] width 944 height 499
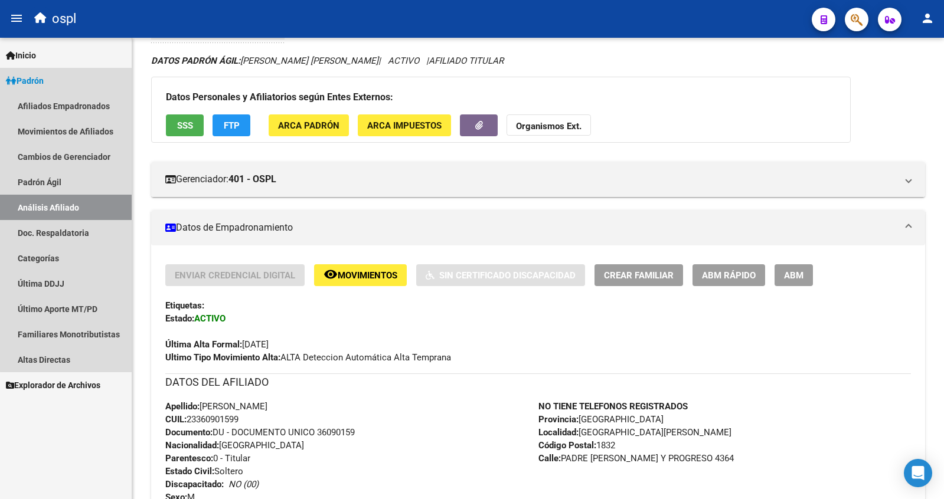
click at [84, 211] on link "Análisis Afiliado" at bounding box center [66, 207] width 132 height 25
click at [54, 78] on link "Padrón" at bounding box center [66, 80] width 132 height 25
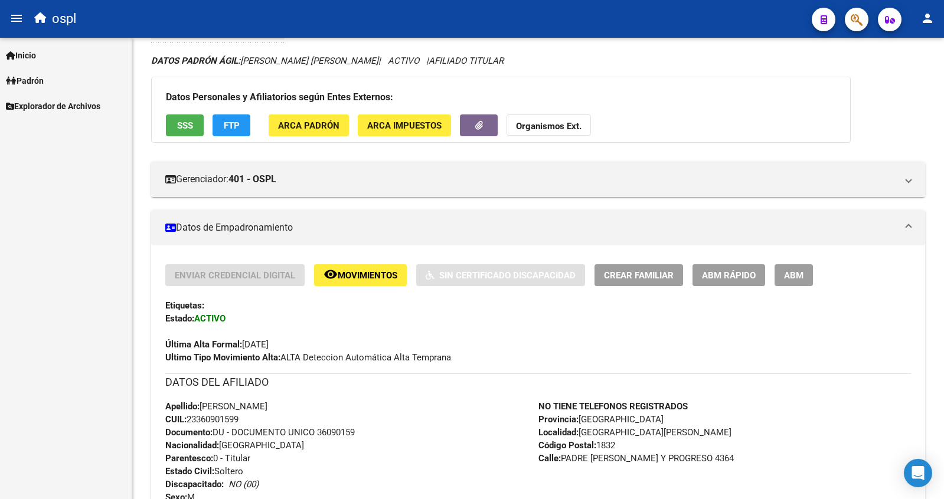
click at [51, 86] on link "Padrón" at bounding box center [66, 80] width 132 height 25
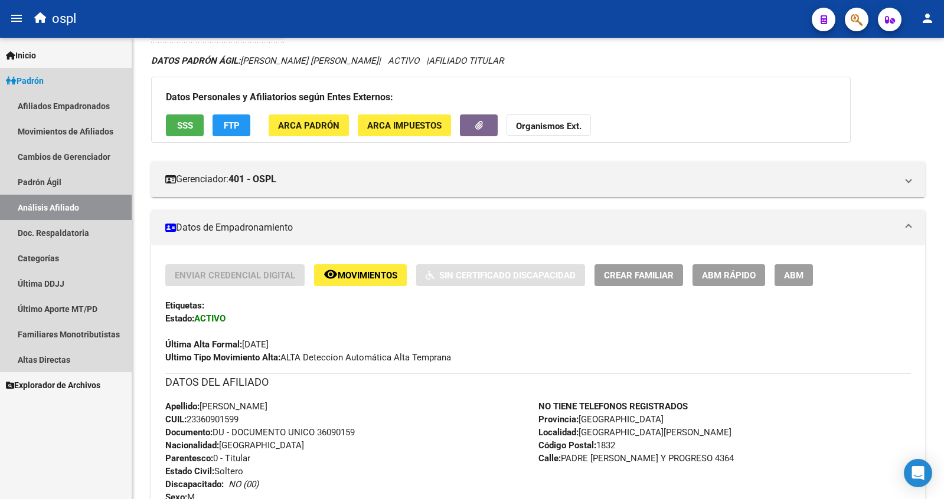
click at [60, 206] on link "Análisis Afiliado" at bounding box center [66, 207] width 132 height 25
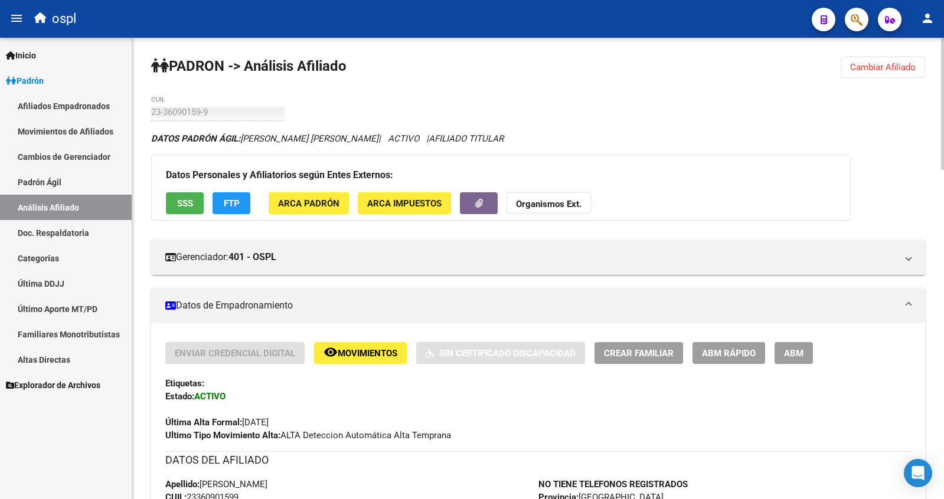
click at [868, 64] on span "Cambiar Afiliado" at bounding box center [883, 67] width 66 height 11
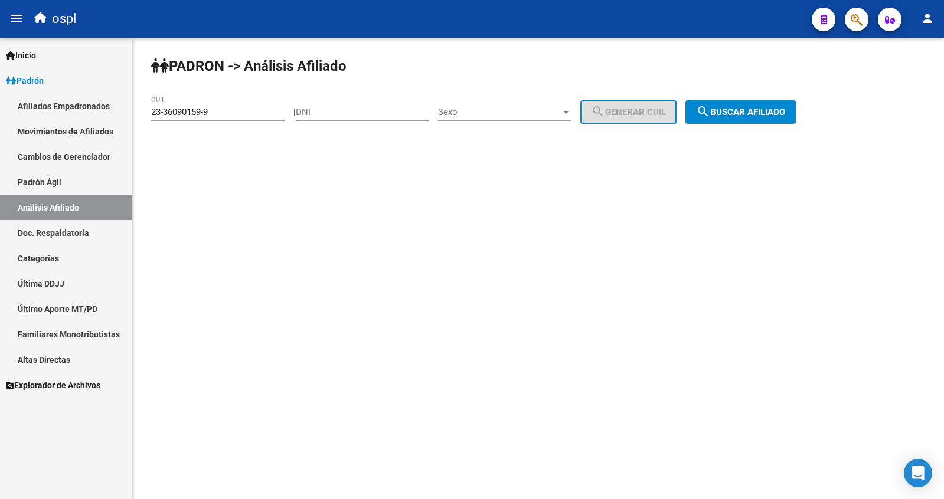
click at [231, 123] on div "23-36090159-9 CUIL" at bounding box center [217, 114] width 133 height 37
click at [227, 116] on input "23-36090159-9" at bounding box center [217, 112] width 133 height 11
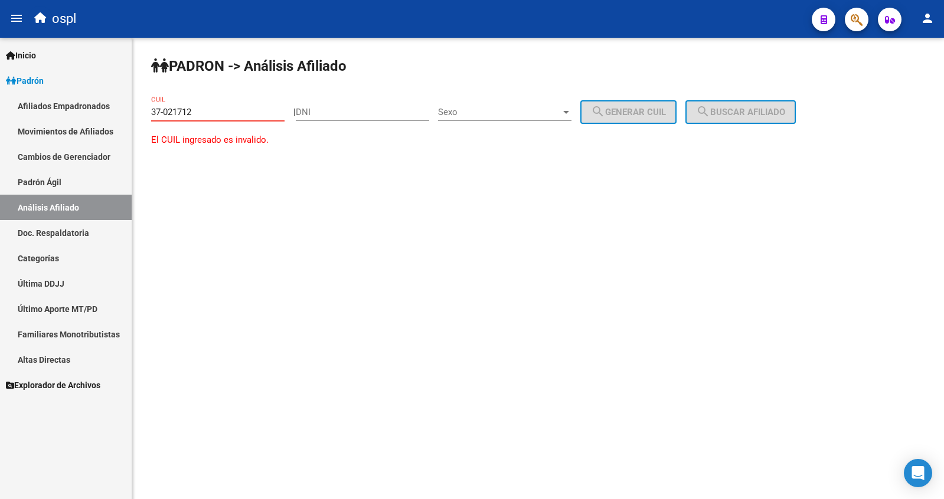
click at [172, 116] on input "37-021712" at bounding box center [217, 112] width 133 height 11
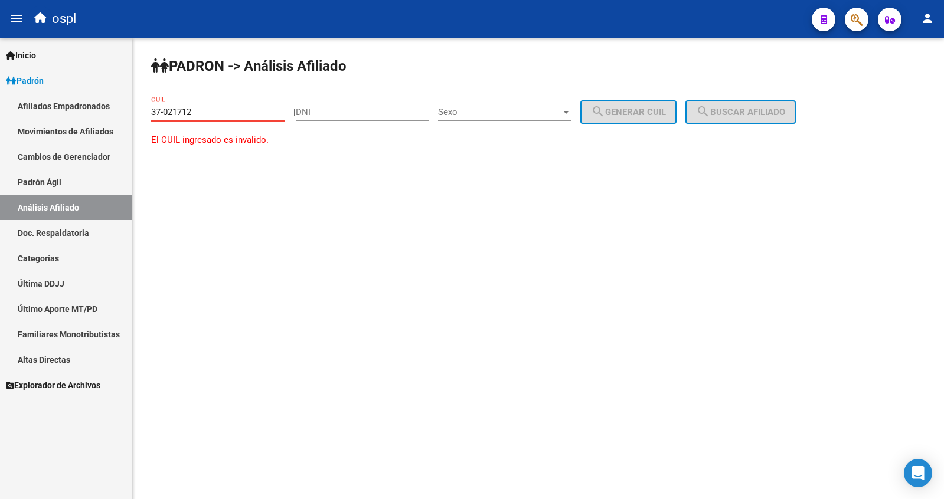
click at [172, 116] on input "37-021712" at bounding box center [217, 112] width 133 height 11
type input "37-021712"
click at [507, 105] on div "Sexo Sexo" at bounding box center [504, 108] width 133 height 25
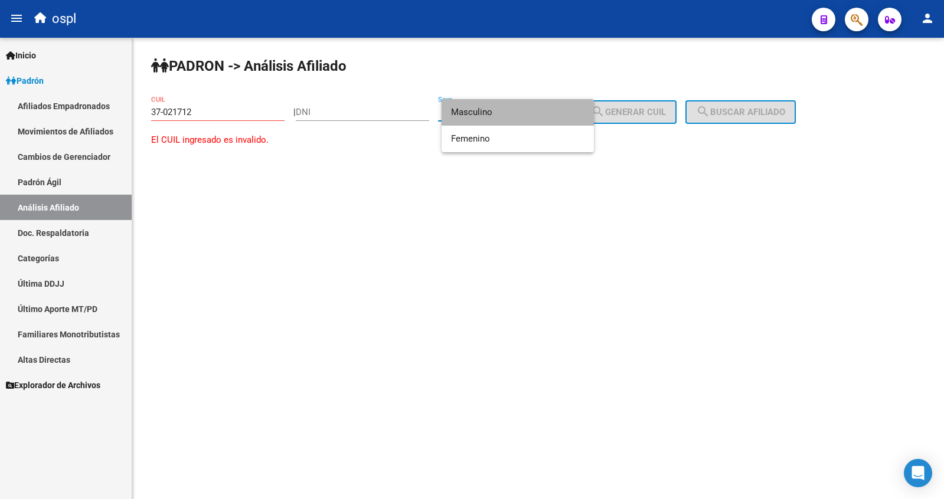
click at [472, 115] on span "Masculino" at bounding box center [517, 112] width 133 height 27
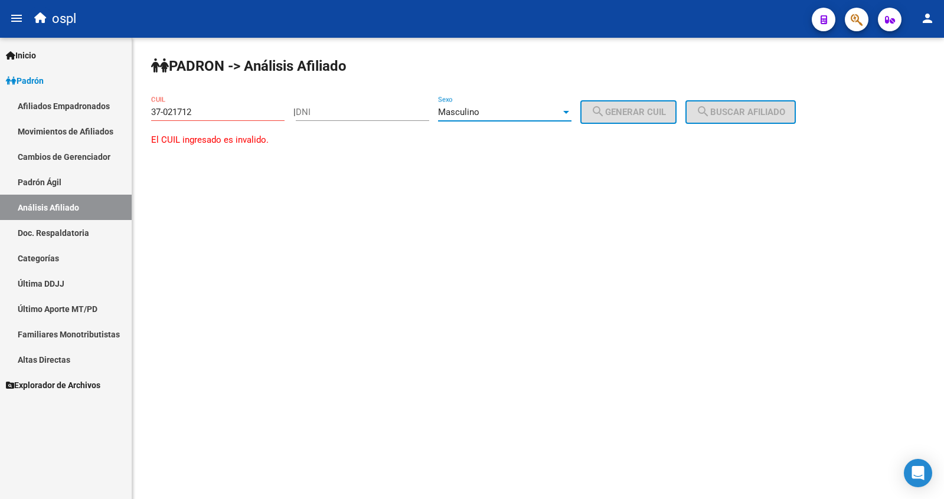
click at [169, 113] on input "37-021712" at bounding box center [217, 112] width 133 height 11
click at [335, 115] on input "DNI" at bounding box center [362, 112] width 133 height 11
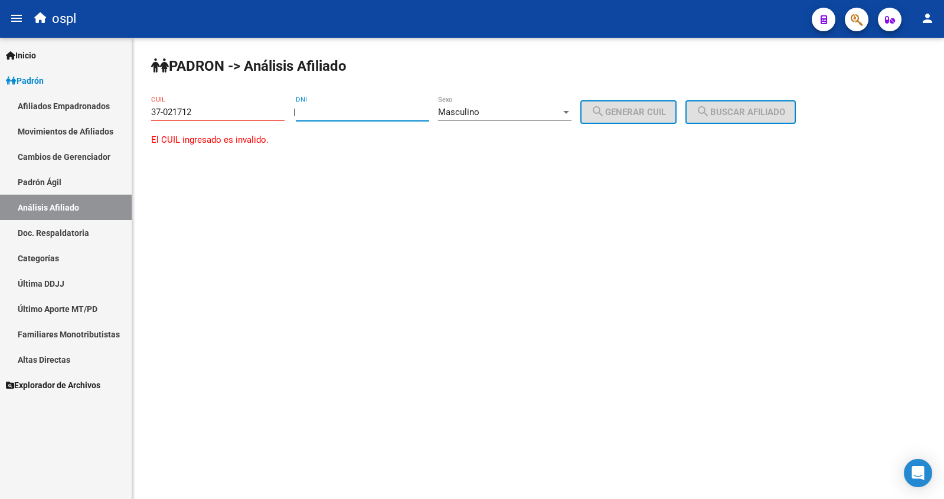
paste input "37021712"
click at [324, 114] on input "DNI" at bounding box center [362, 112] width 133 height 11
type input "37021712"
drag, startPoint x: 222, startPoint y: 109, endPoint x: 70, endPoint y: 97, distance: 152.2
click at [70, 97] on mat-sidenav-container "Firma Express Inicio Calendario SSS Instructivos Contacto OS [PERSON_NAME] Afil…" at bounding box center [472, 269] width 944 height 462
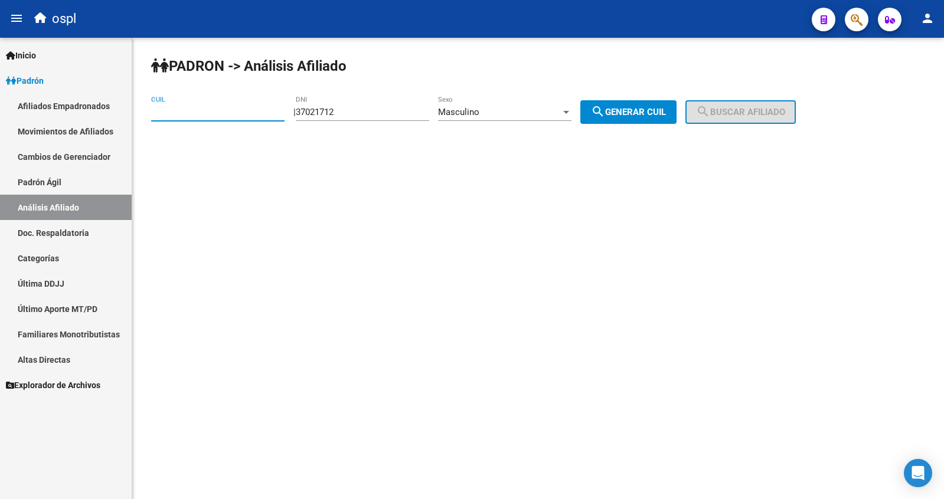
click at [633, 119] on button "search Generar CUIL" at bounding box center [628, 112] width 96 height 24
type input "20-37021712-3"
click at [740, 102] on button "search Buscar afiliado" at bounding box center [740, 112] width 110 height 24
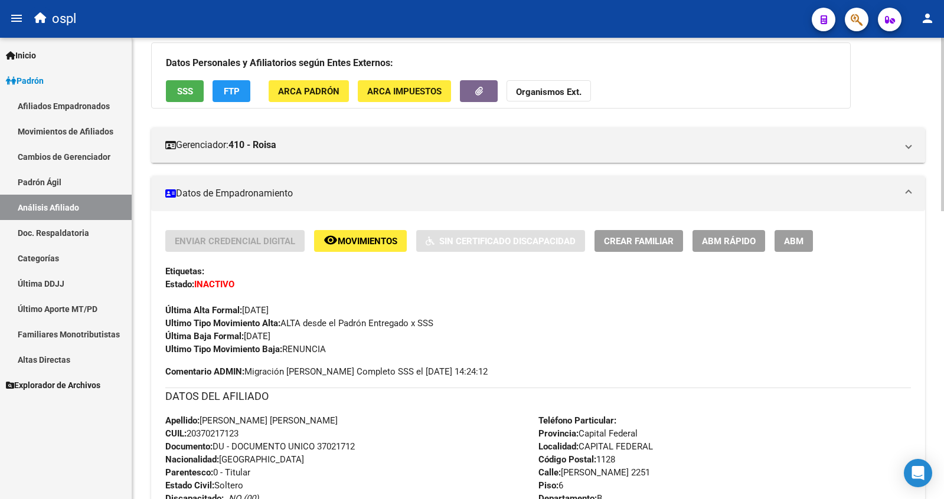
scroll to position [112, 0]
click at [184, 94] on span "SSS" at bounding box center [185, 92] width 16 height 11
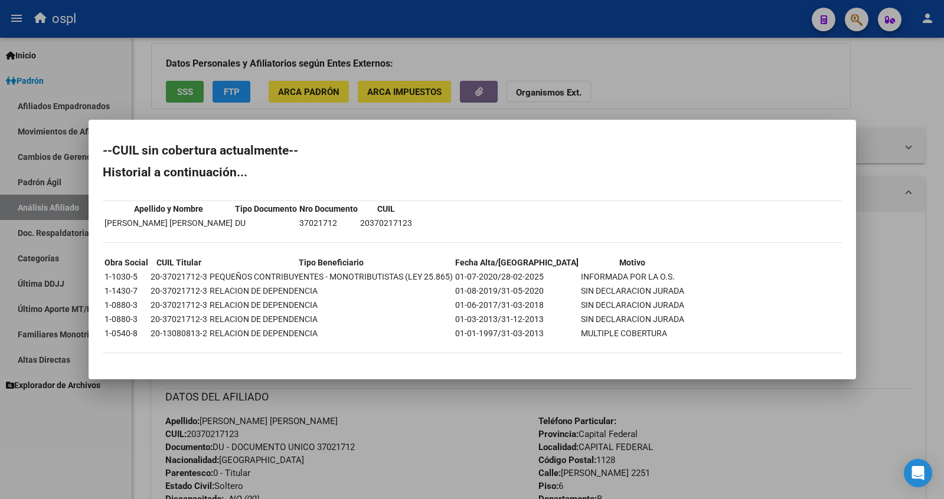
click at [456, 402] on div at bounding box center [472, 249] width 944 height 499
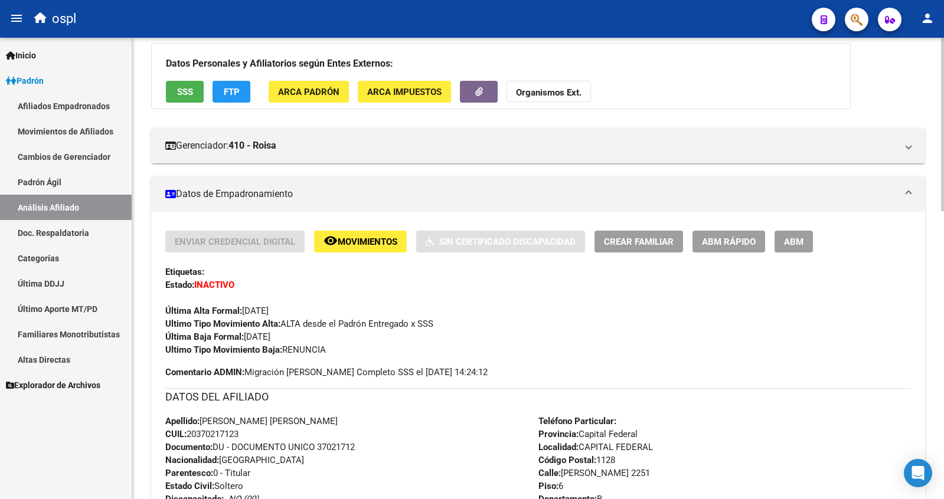
click at [177, 77] on div "Datos Personales y Afiliatorios según Entes Externos: SSS FTP ARCA Padrón ARCA …" at bounding box center [501, 76] width 700 height 66
click at [180, 88] on span "SSS" at bounding box center [185, 92] width 16 height 11
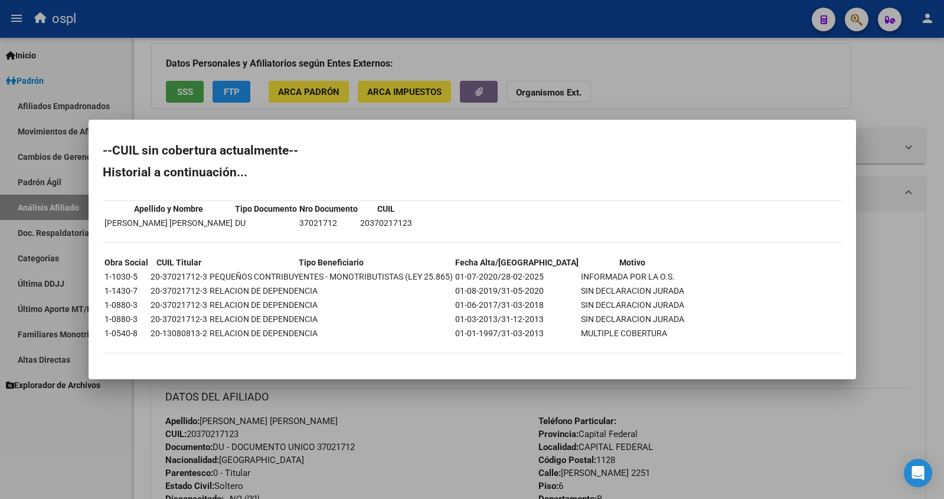
click at [717, 99] on div at bounding box center [472, 249] width 944 height 499
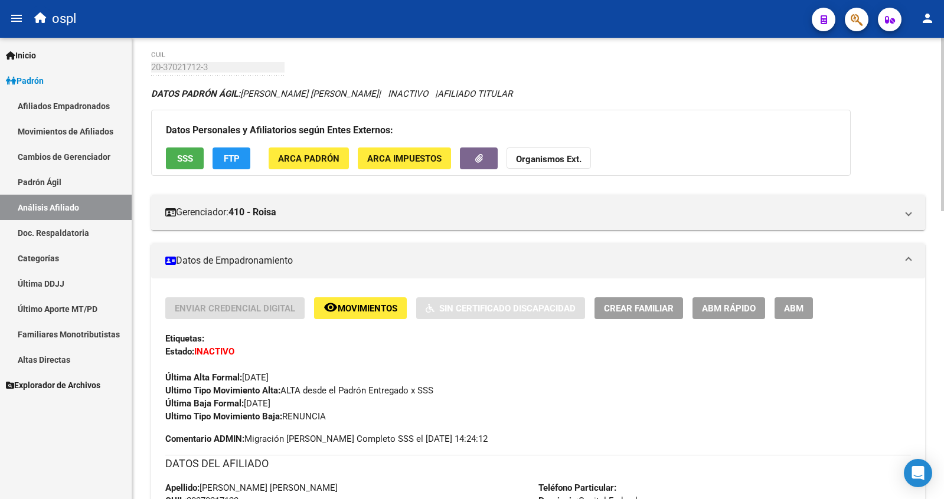
scroll to position [0, 0]
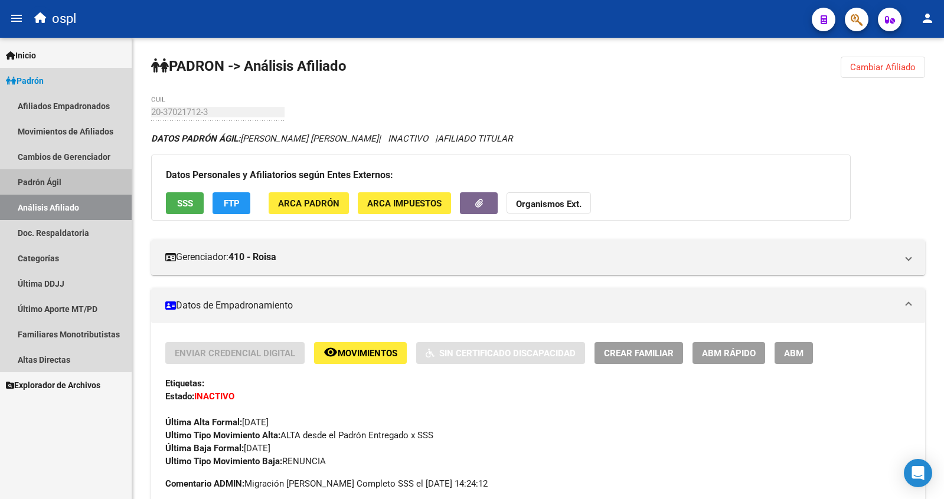
click at [63, 184] on link "Padrón Ágil" at bounding box center [66, 181] width 132 height 25
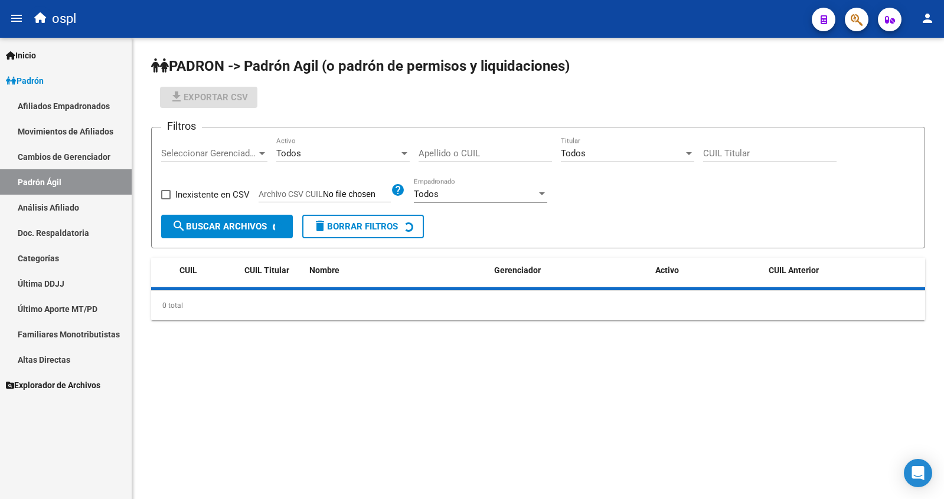
click at [63, 209] on link "Análisis Afiliado" at bounding box center [66, 207] width 132 height 25
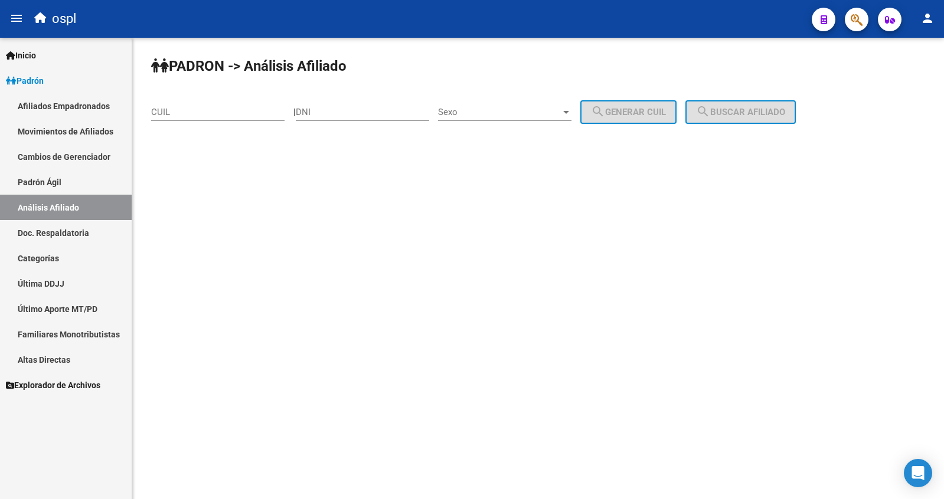
click at [337, 119] on div "DNI" at bounding box center [362, 108] width 133 height 25
type input "21976432"
click at [468, 118] on div "Sexo Sexo" at bounding box center [504, 108] width 133 height 25
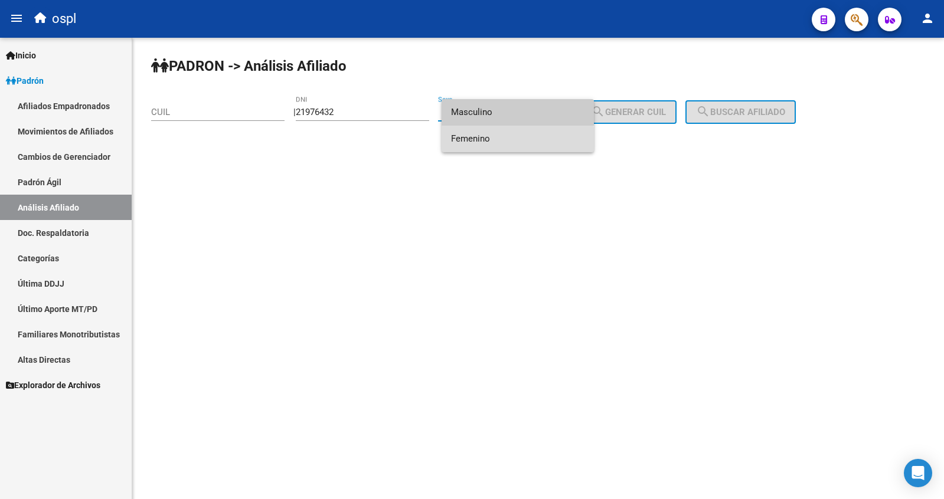
click at [479, 144] on span "Femenino" at bounding box center [517, 139] width 133 height 27
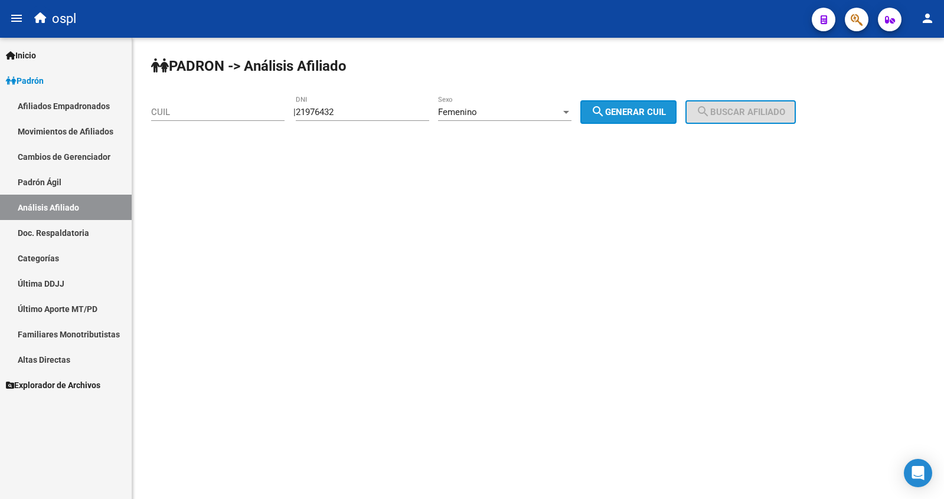
click at [639, 116] on span "search Generar CUIL" at bounding box center [628, 112] width 75 height 11
click at [783, 115] on span "search Buscar afiliado" at bounding box center [740, 112] width 89 height 11
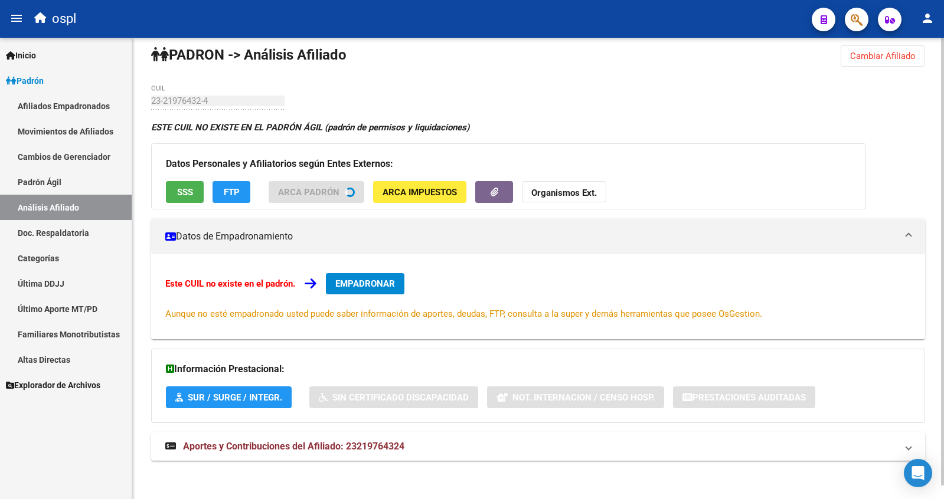
scroll to position [14, 0]
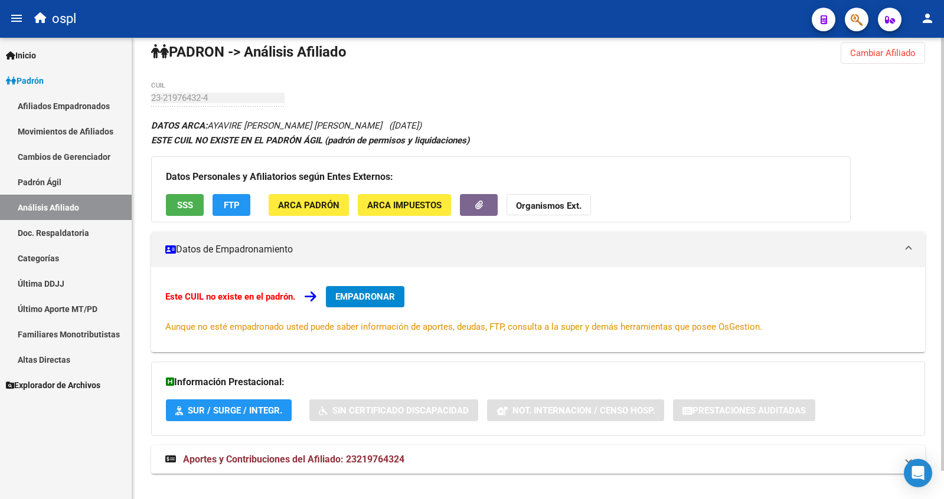
click at [180, 201] on span "SSS" at bounding box center [185, 205] width 16 height 11
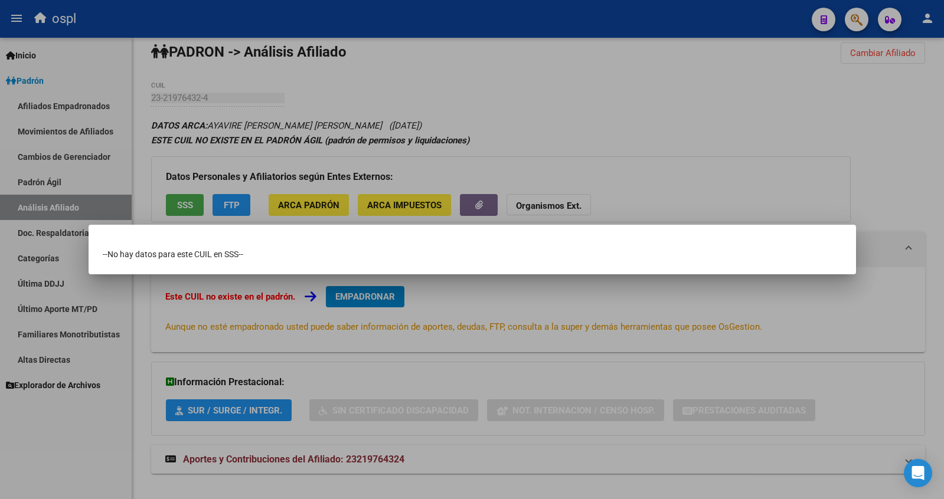
click at [520, 83] on div at bounding box center [472, 249] width 944 height 499
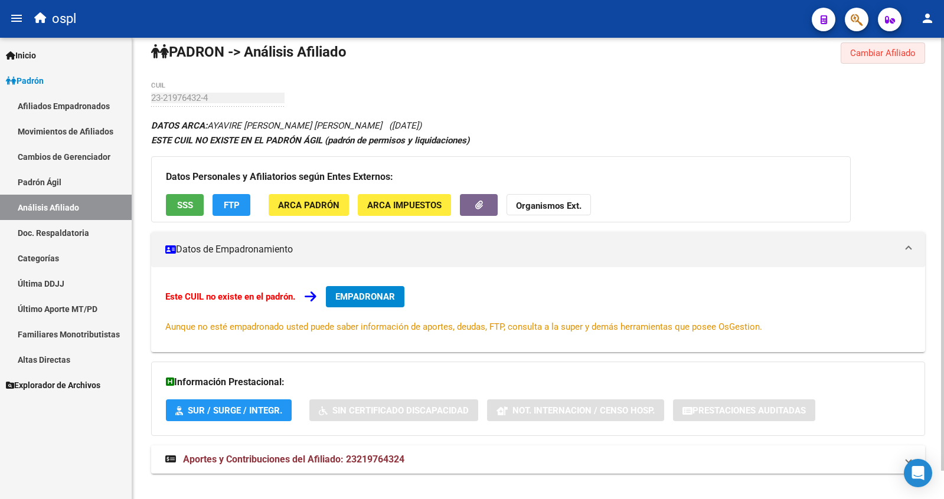
click at [894, 52] on span "Cambiar Afiliado" at bounding box center [883, 53] width 66 height 11
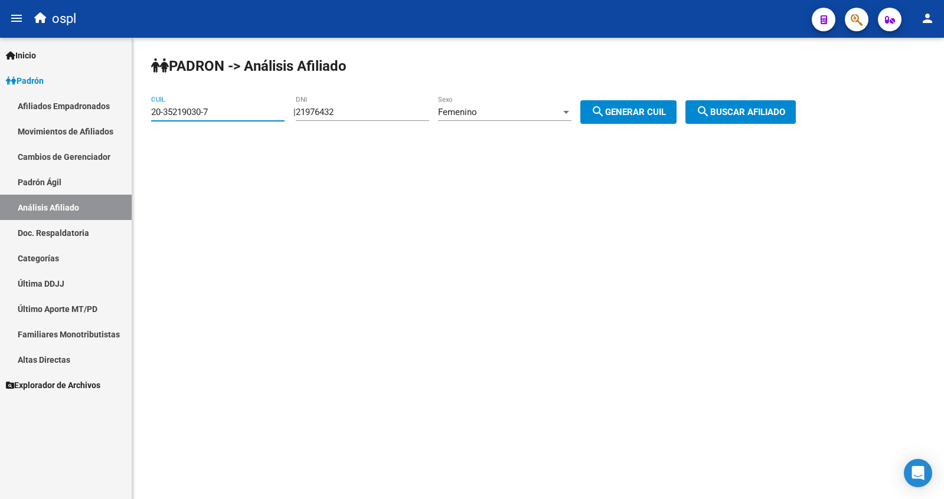
type input "20-35219030-7"
click at [746, 119] on button "search Buscar afiliado" at bounding box center [740, 112] width 110 height 24
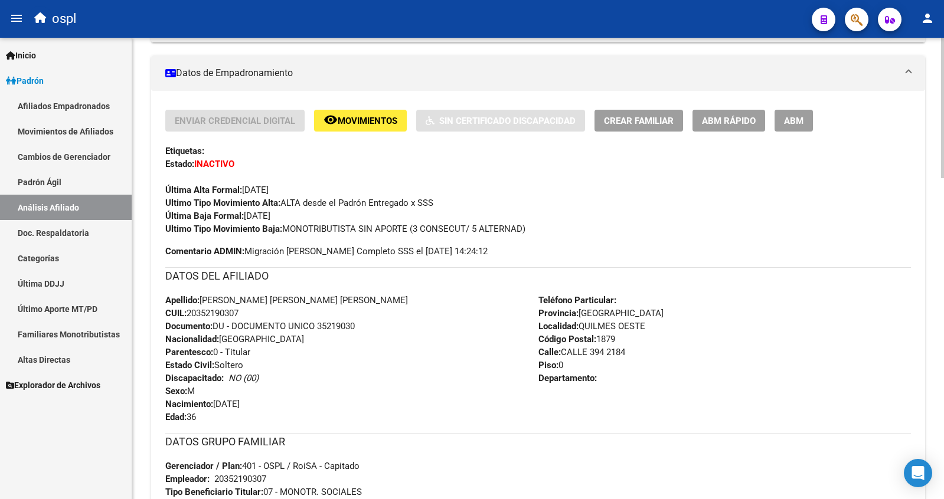
scroll to position [236, 0]
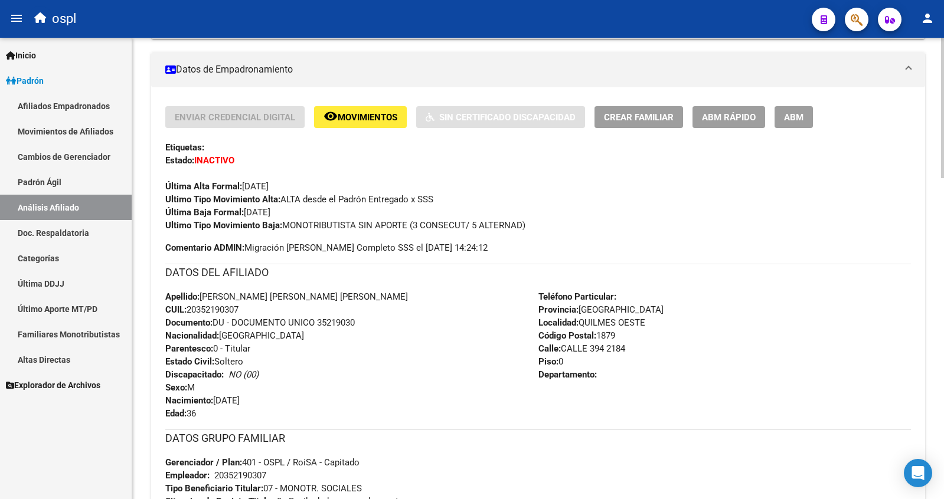
click at [784, 123] on button "ABM" at bounding box center [794, 117] width 38 height 22
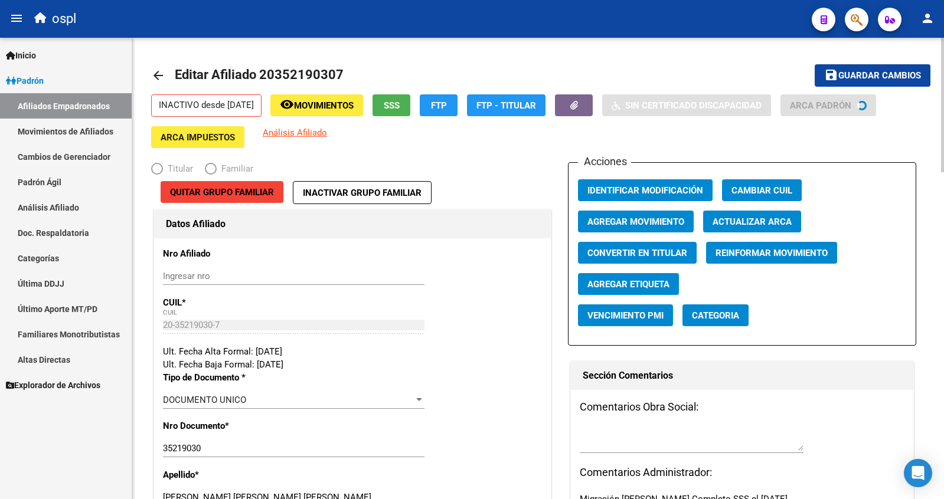
radio input "true"
type input "20-35219030-7"
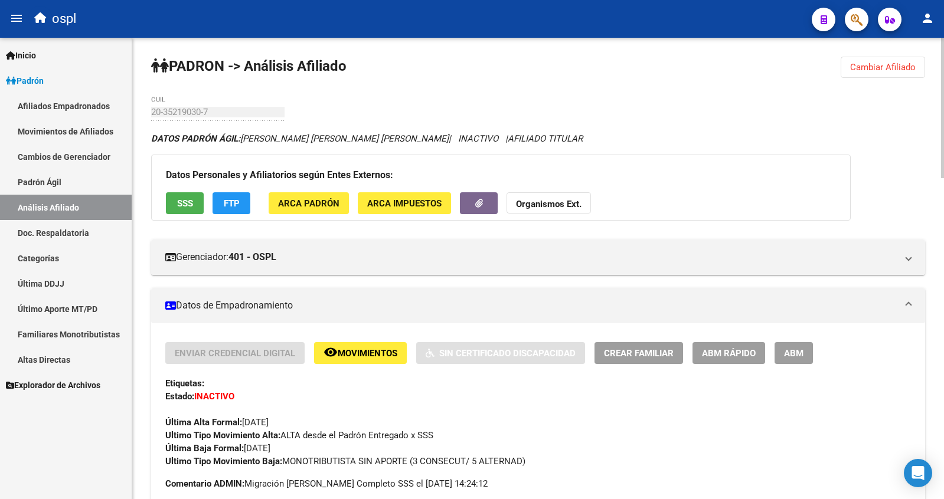
click at [185, 207] on span "SSS" at bounding box center [185, 203] width 16 height 11
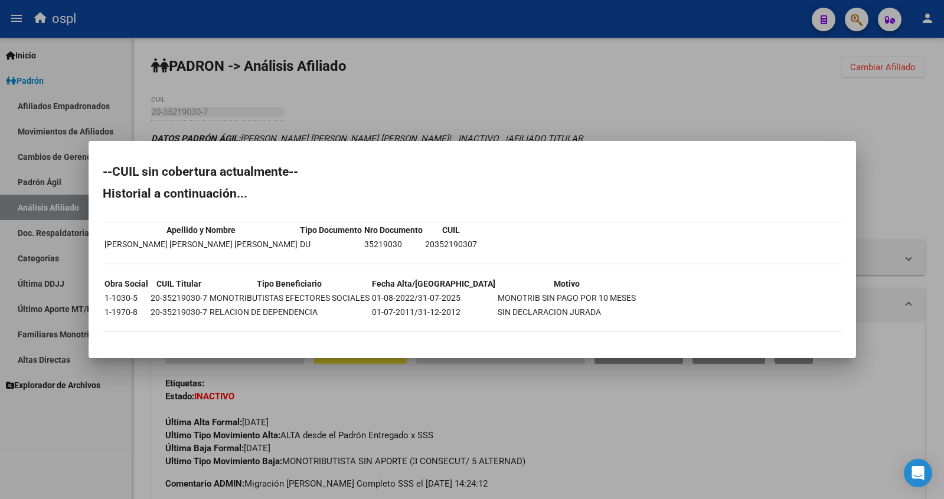
click at [607, 122] on div at bounding box center [472, 249] width 944 height 499
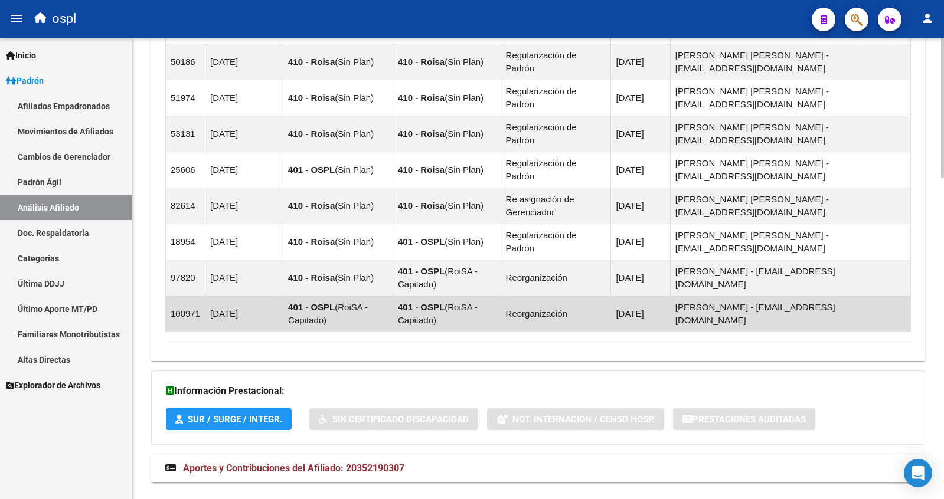
scroll to position [1054, 0]
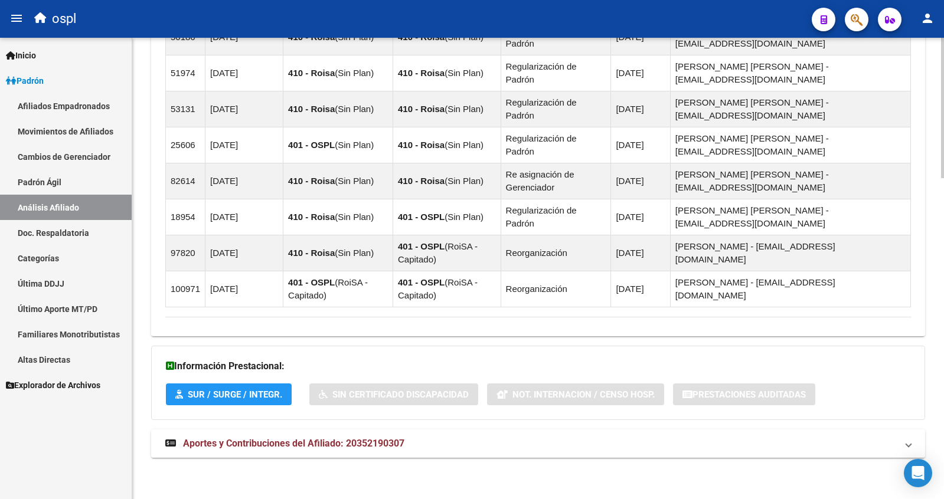
click at [236, 431] on mat-expansion-panel-header "Aportes y Contribuciones del Afiliado: 20352190307" at bounding box center [538, 444] width 774 height 28
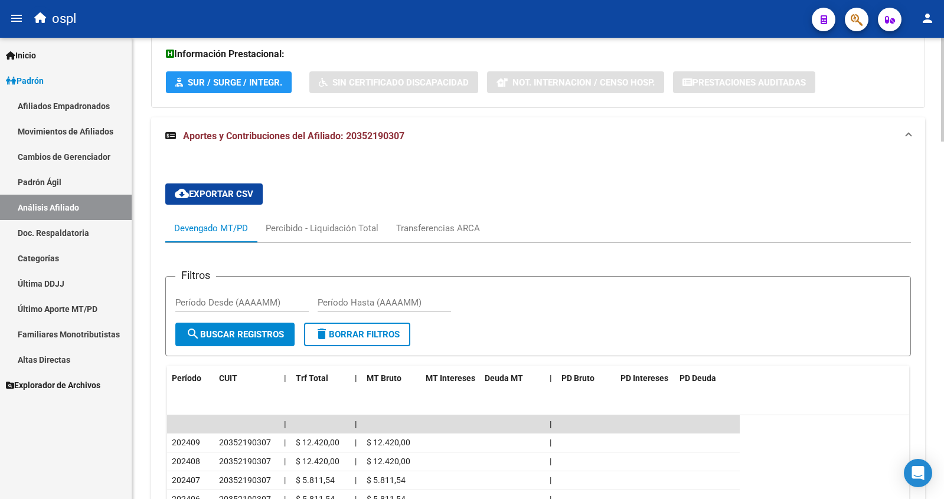
scroll to position [1592, 0]
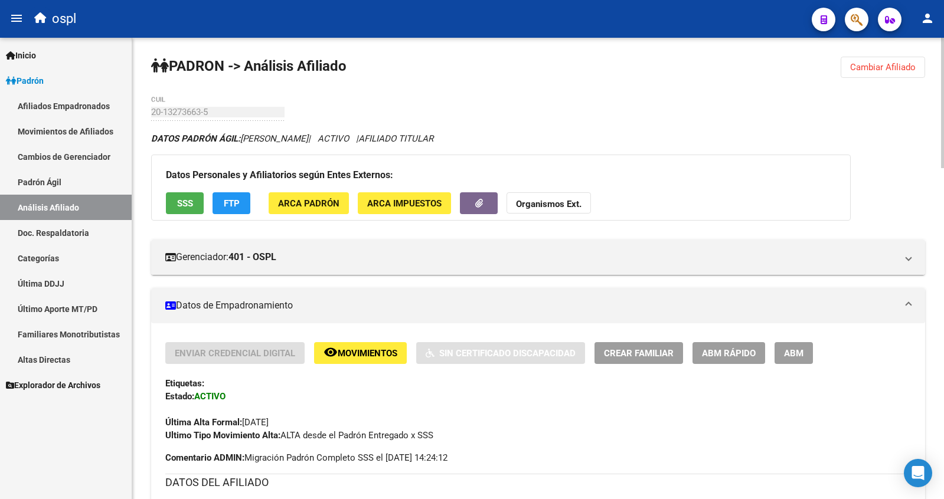
click at [886, 64] on span "Cambiar Afiliado" at bounding box center [883, 67] width 66 height 11
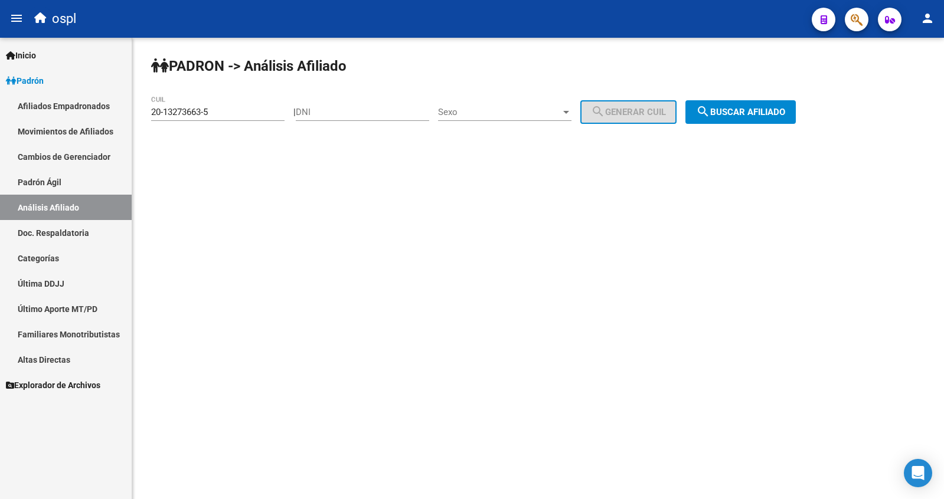
click at [193, 112] on input "20-13273663-5" at bounding box center [217, 112] width 133 height 11
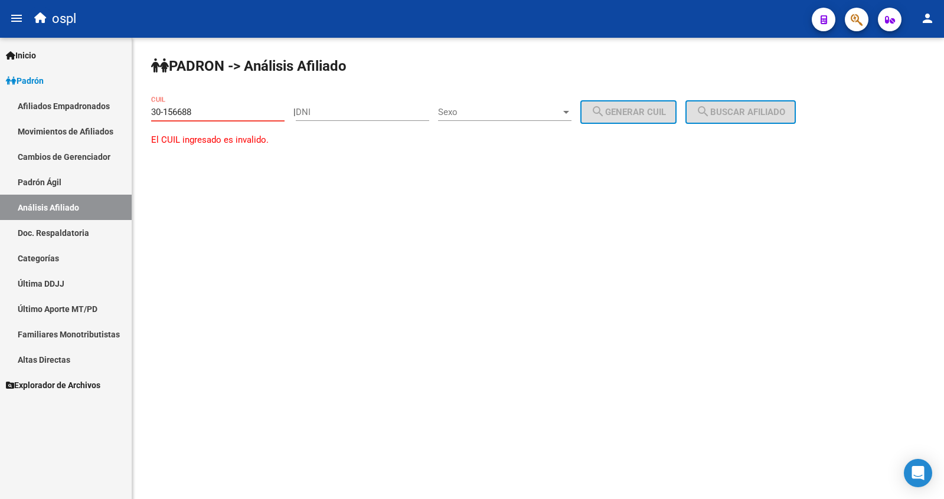
drag, startPoint x: 196, startPoint y: 113, endPoint x: -35, endPoint y: 103, distance: 231.0
click at [0, 103] on html "menu ospl person Firma Express Inicio Calendario SSS Instructivos Contacto OS P…" at bounding box center [472, 249] width 944 height 499
type input "30-156688"
click at [340, 119] on div "DNI" at bounding box center [362, 108] width 133 height 25
click at [343, 109] on input "DNI" at bounding box center [362, 112] width 133 height 11
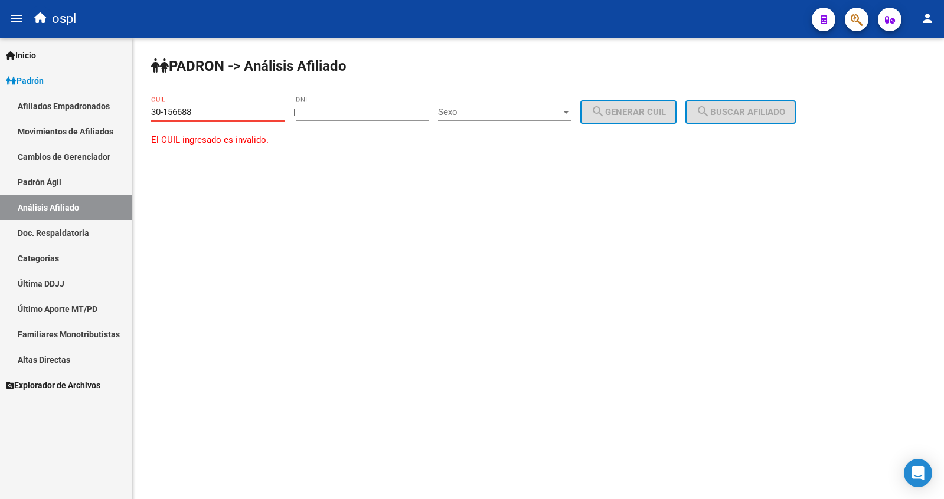
drag, startPoint x: 214, startPoint y: 109, endPoint x: -29, endPoint y: 86, distance: 243.8
click at [0, 86] on html "menu ospl person Firma Express Inicio Calendario SSS Instructivos Contacto OS P…" at bounding box center [472, 249] width 944 height 499
click at [323, 112] on input "DNI" at bounding box center [362, 112] width 133 height 11
type input "30156688"
click at [462, 112] on span "Sexo" at bounding box center [499, 112] width 123 height 11
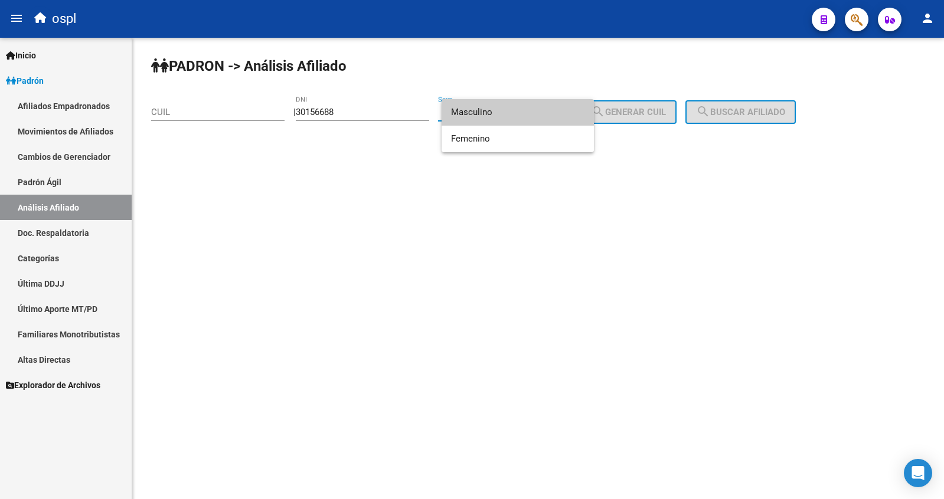
click at [475, 116] on span "Masculino" at bounding box center [517, 112] width 133 height 27
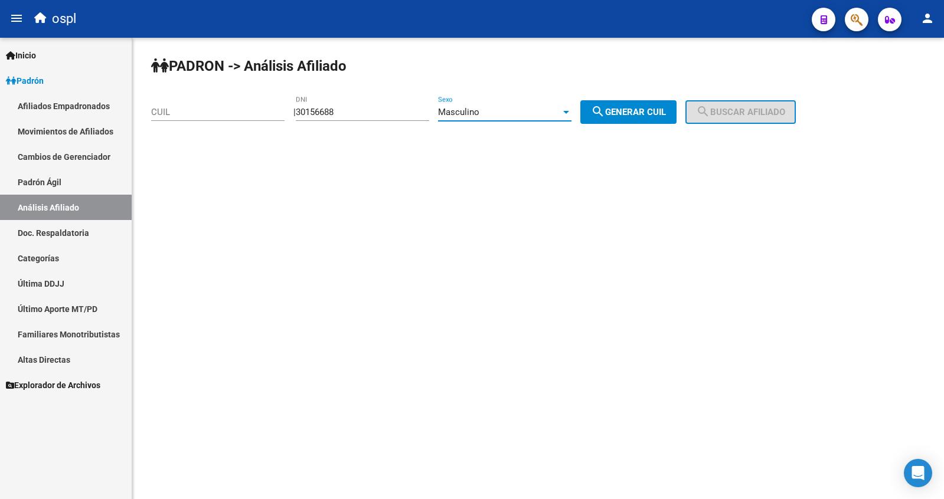
click at [605, 116] on mat-icon "search" at bounding box center [598, 111] width 14 height 14
click at [785, 115] on span "search Buscar afiliado" at bounding box center [740, 112] width 89 height 11
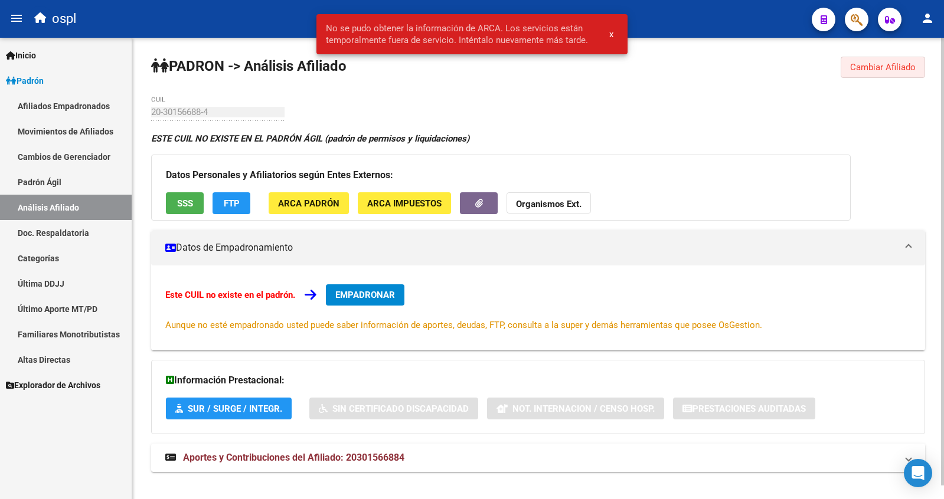
click at [877, 76] on button "Cambiar Afiliado" at bounding box center [883, 67] width 84 height 21
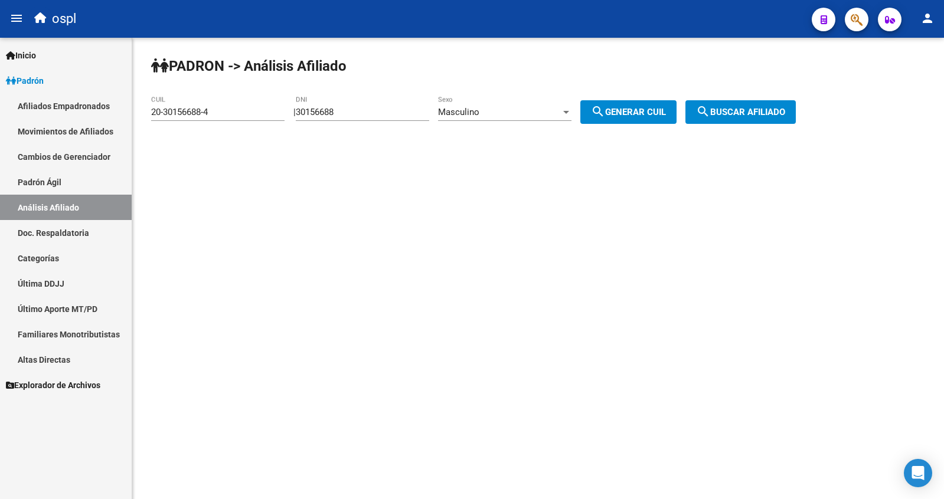
click at [523, 100] on div "Masculino Sexo" at bounding box center [504, 108] width 133 height 25
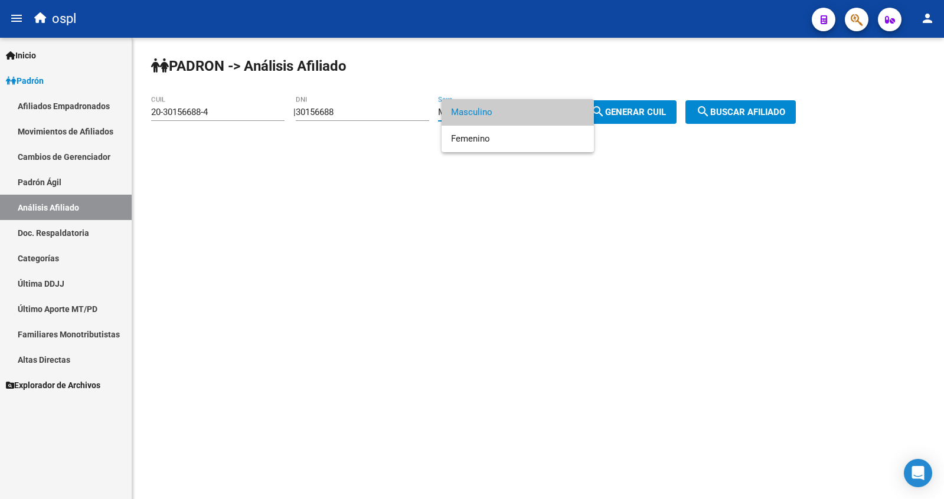
click at [522, 103] on span "Masculino" at bounding box center [517, 112] width 133 height 27
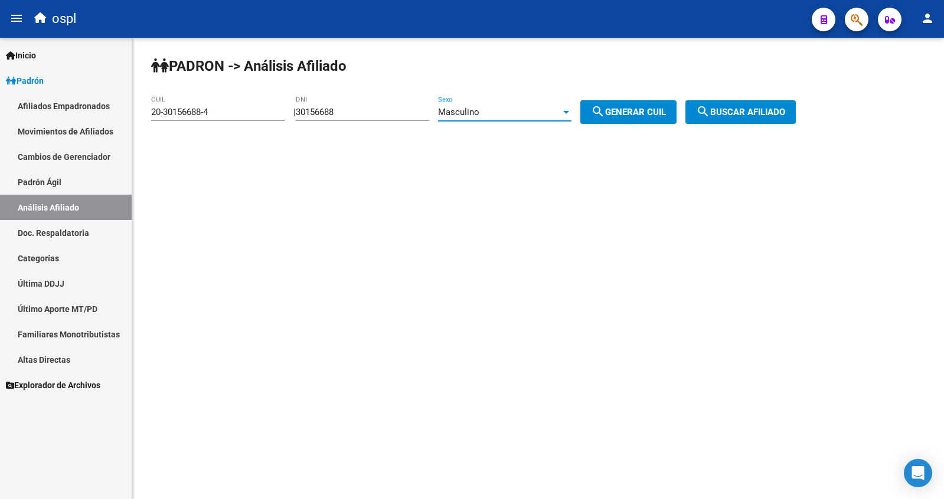
click at [508, 112] on div "Masculino" at bounding box center [499, 112] width 123 height 11
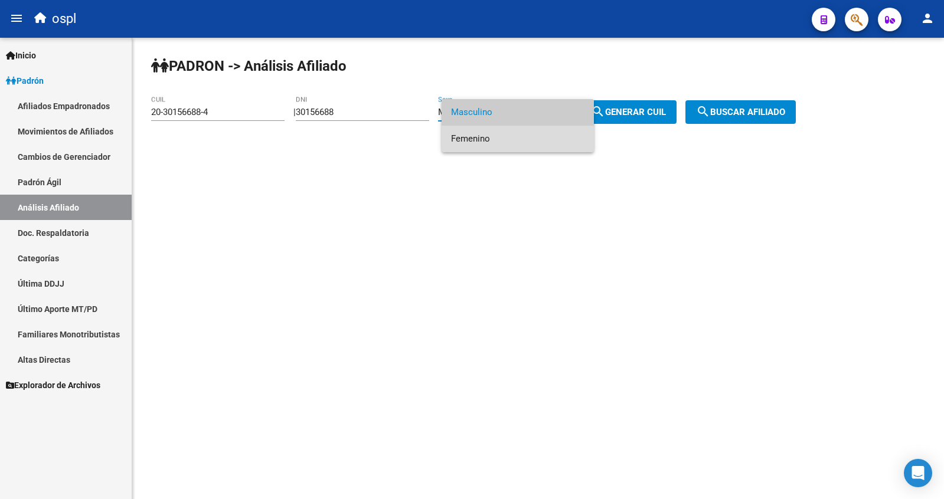
click at [506, 136] on span "Femenino" at bounding box center [517, 139] width 133 height 27
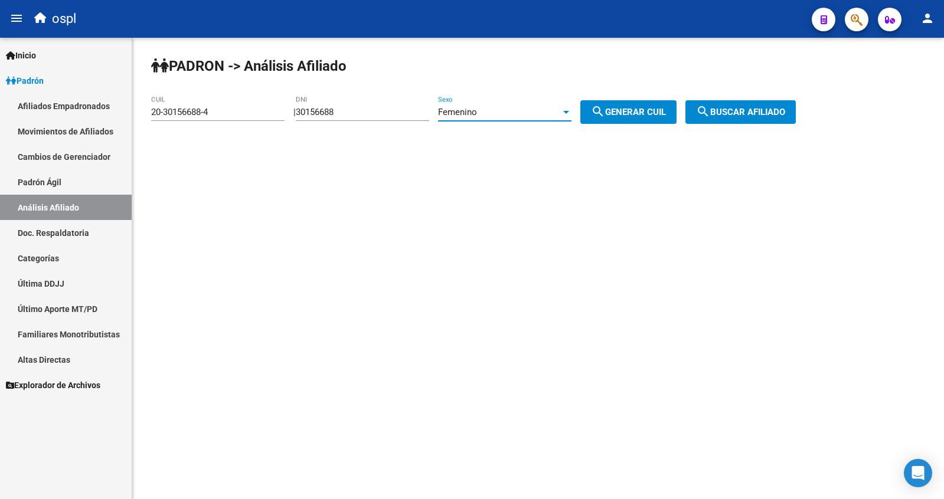
click at [643, 112] on span "search Generar CUIL" at bounding box center [628, 112] width 75 height 11
type input "27-30156688-9"
click at [736, 111] on span "search Buscar afiliado" at bounding box center [740, 112] width 89 height 11
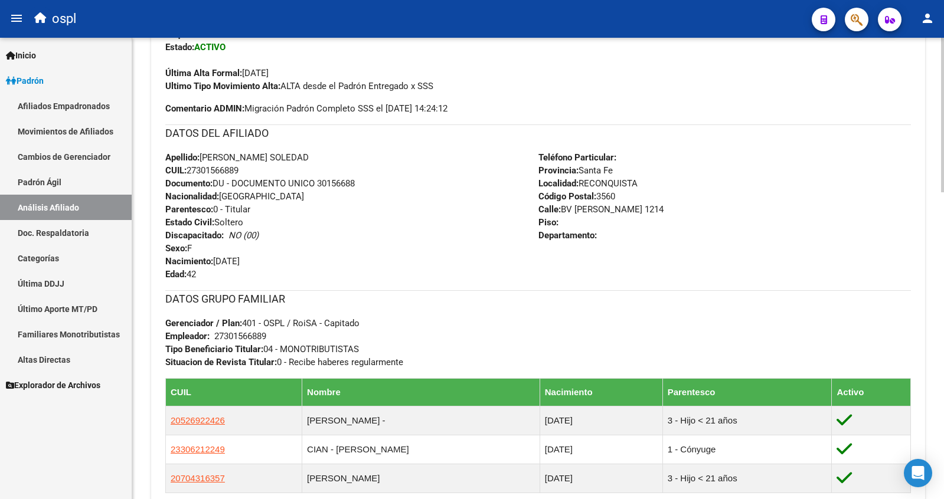
scroll to position [531, 0]
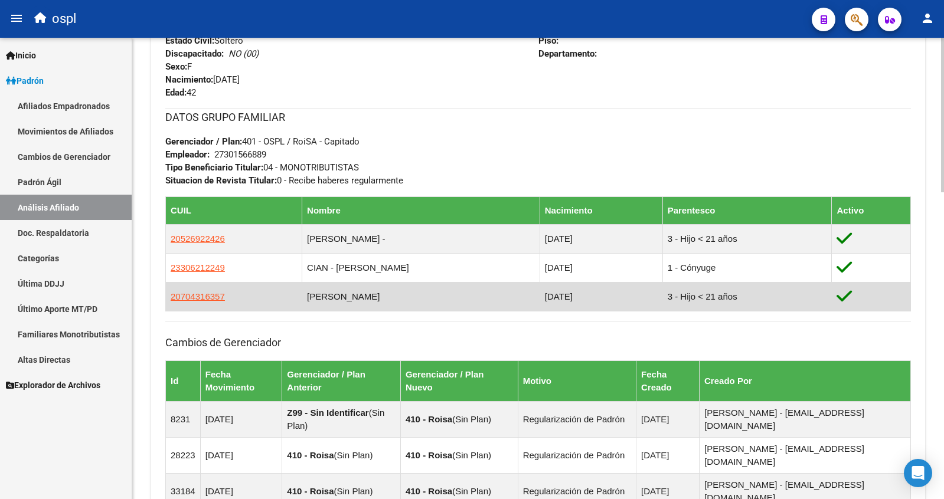
click at [540, 302] on td "19/09/2024" at bounding box center [601, 296] width 123 height 29
click at [357, 290] on td "CIAN - MILO" at bounding box center [421, 296] width 238 height 29
click at [211, 298] on span "20704316357" at bounding box center [198, 297] width 54 height 10
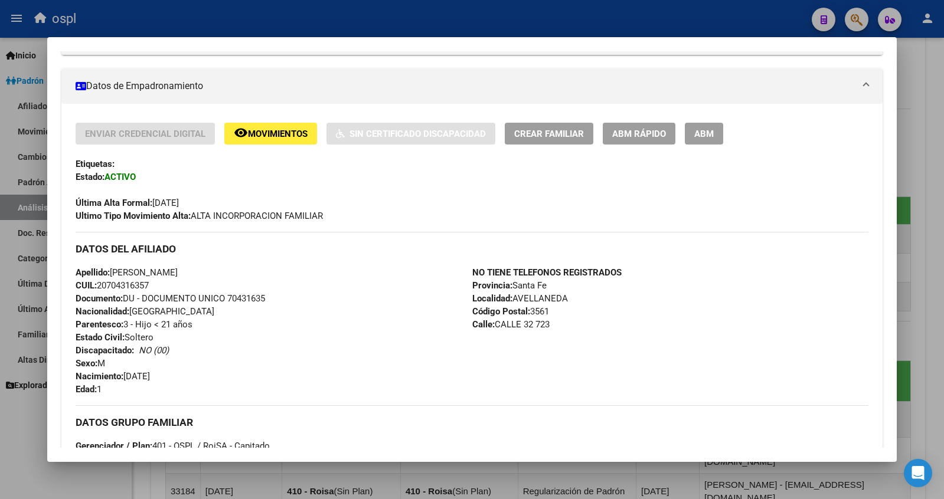
scroll to position [177, 0]
